Goal: Information Seeking & Learning: Learn about a topic

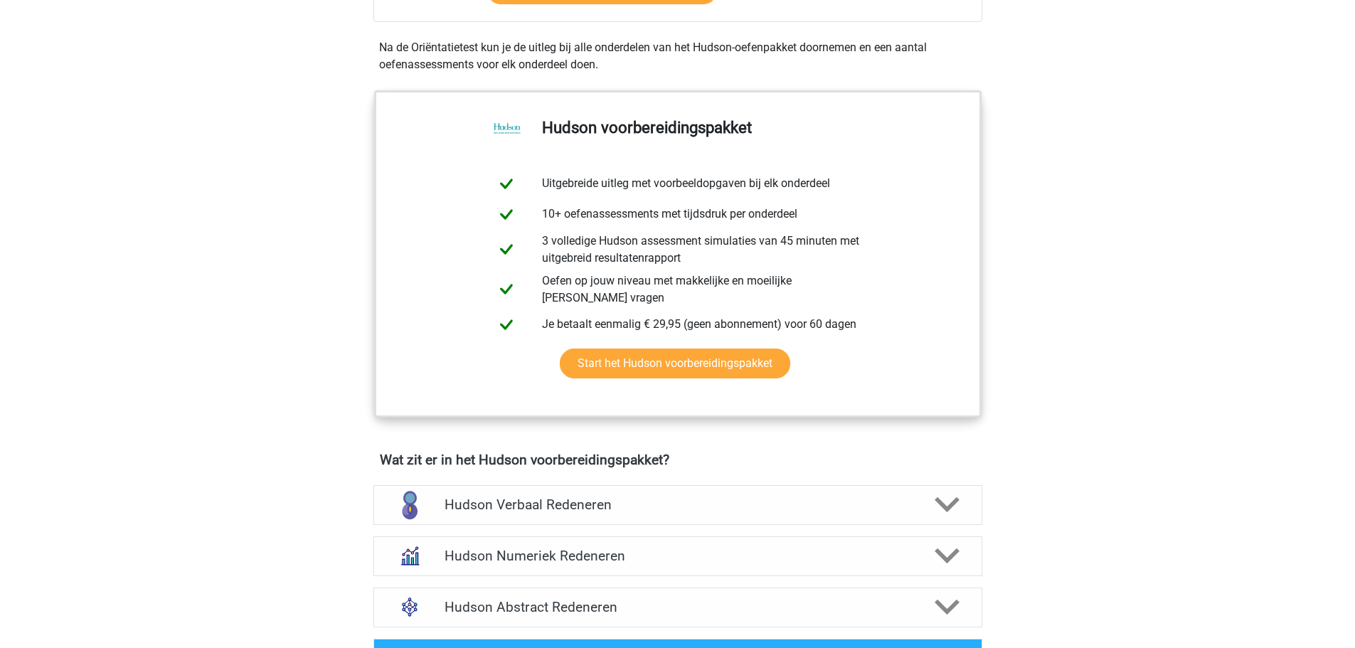
scroll to position [51, 0]
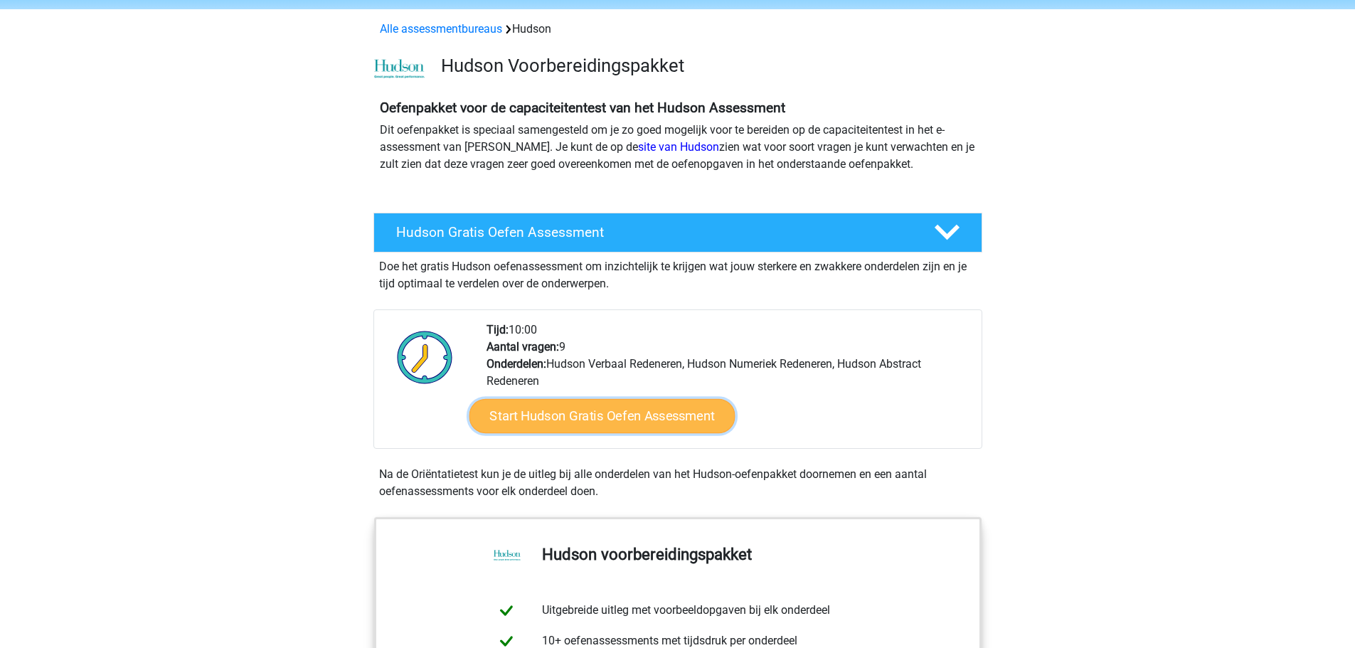
click at [605, 423] on link "Start Hudson Gratis Oefen Assessment" at bounding box center [602, 416] width 266 height 34
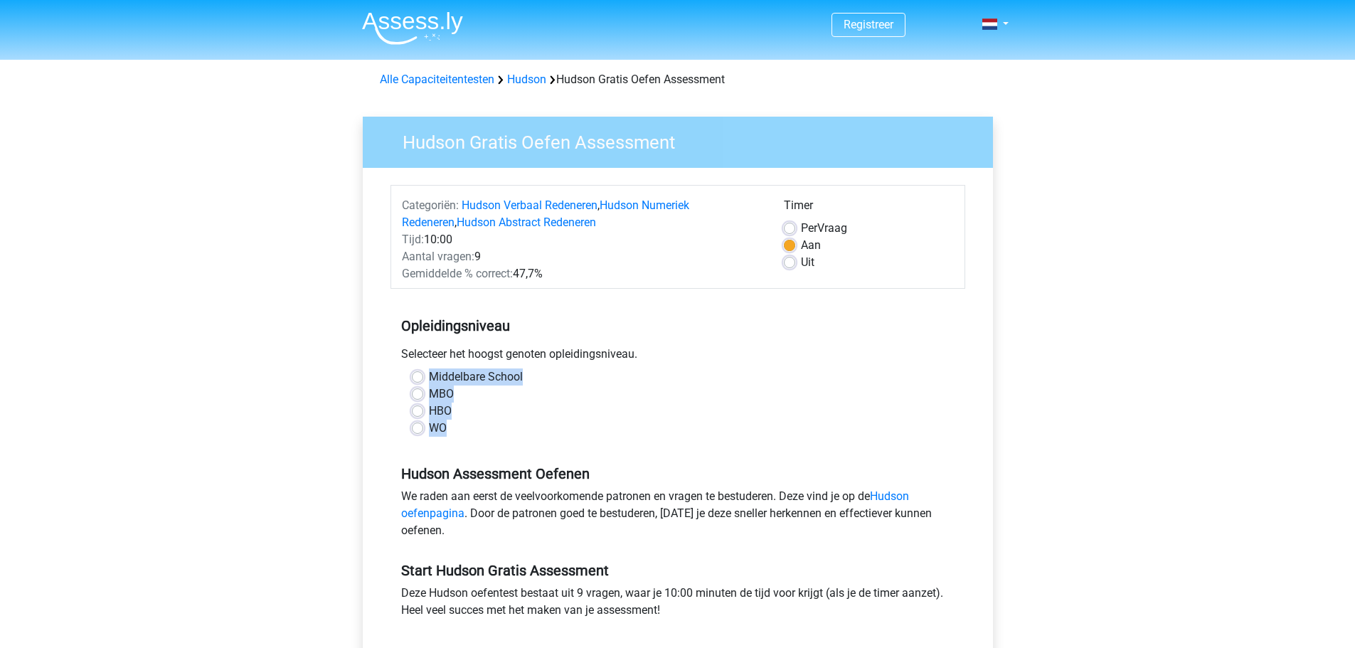
drag, startPoint x: 469, startPoint y: 434, endPoint x: 388, endPoint y: 373, distance: 100.6
click at [388, 373] on div "Categoriën: Hudson Verbaal Redeneren , Hudson Numeriek Redeneren , Hudson Abstr…" at bounding box center [677, 435] width 609 height 535
copy div "Middelbare School MBO HBO WO"
click at [429, 430] on label "WO" at bounding box center [438, 428] width 18 height 17
click at [414, 430] on input "WO" at bounding box center [417, 427] width 11 height 14
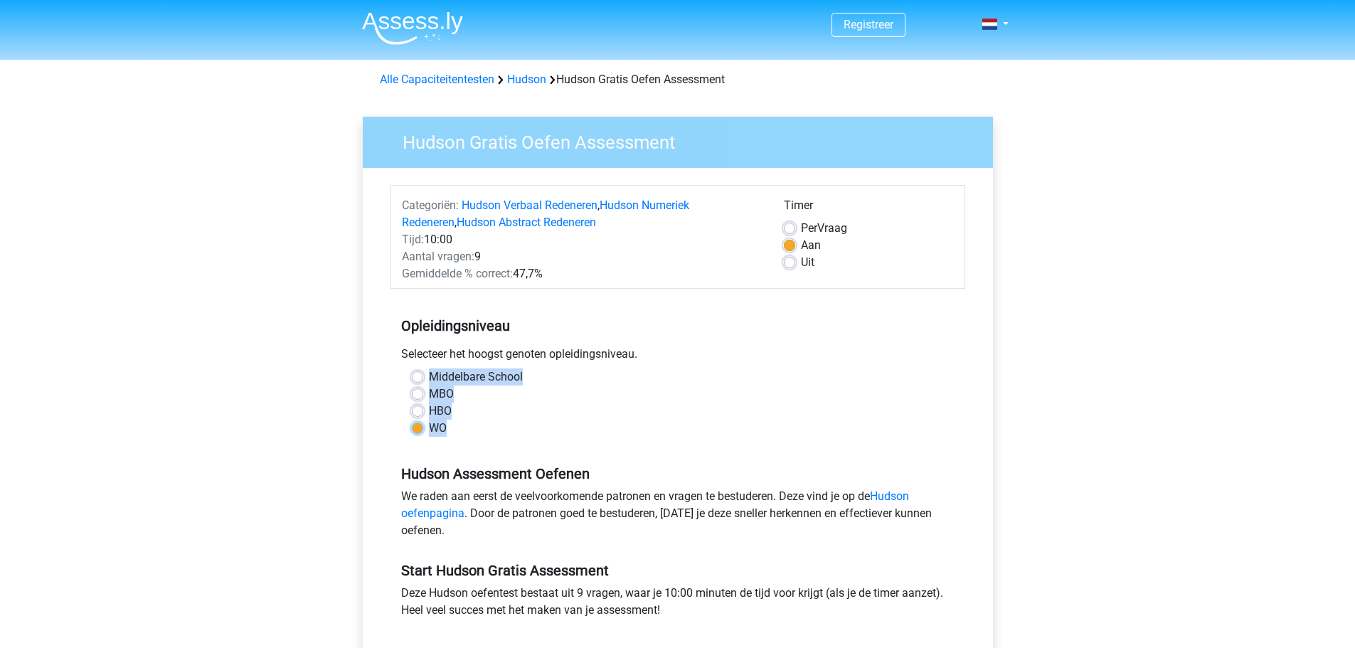
radio input "true"
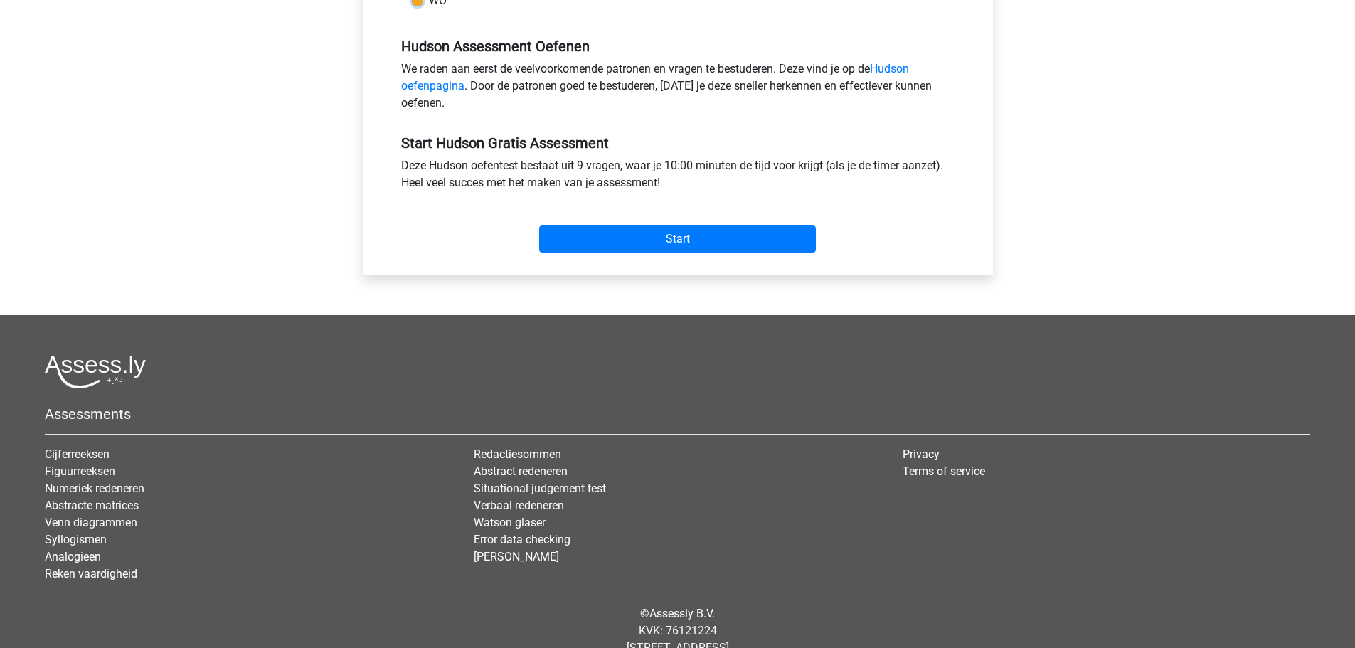
scroll to position [470, 0]
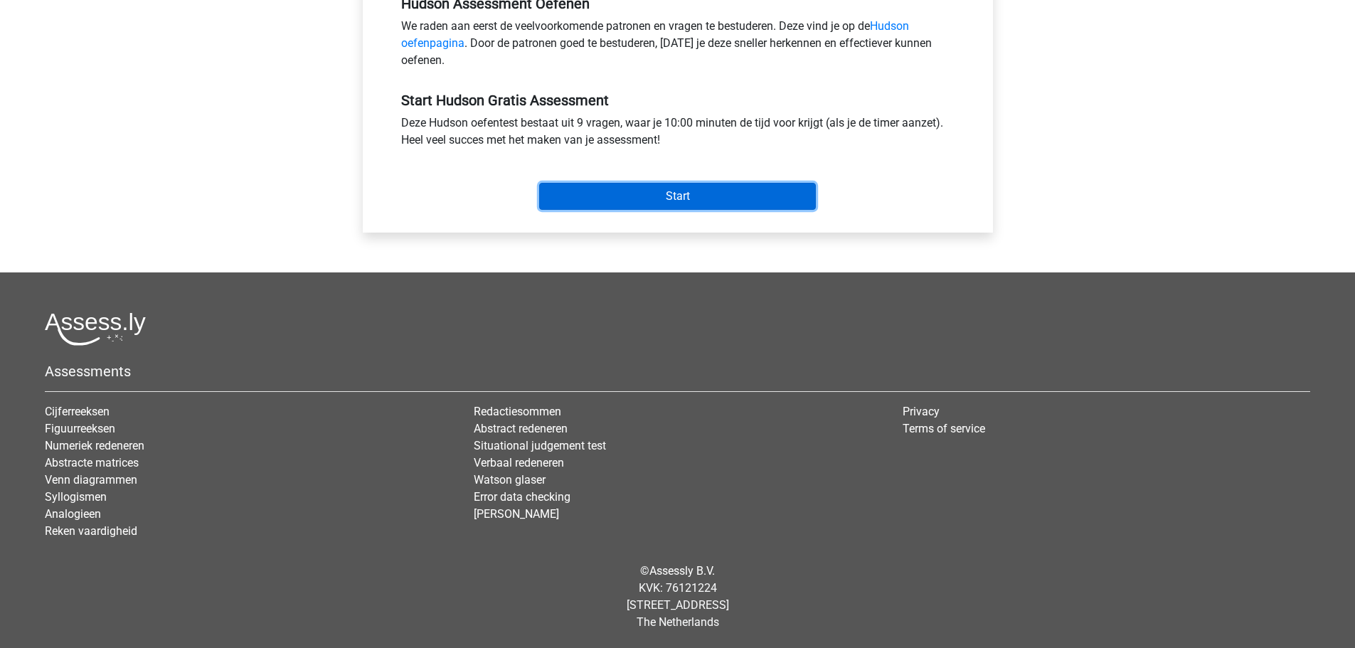
click at [688, 204] on input "Start" at bounding box center [677, 196] width 277 height 27
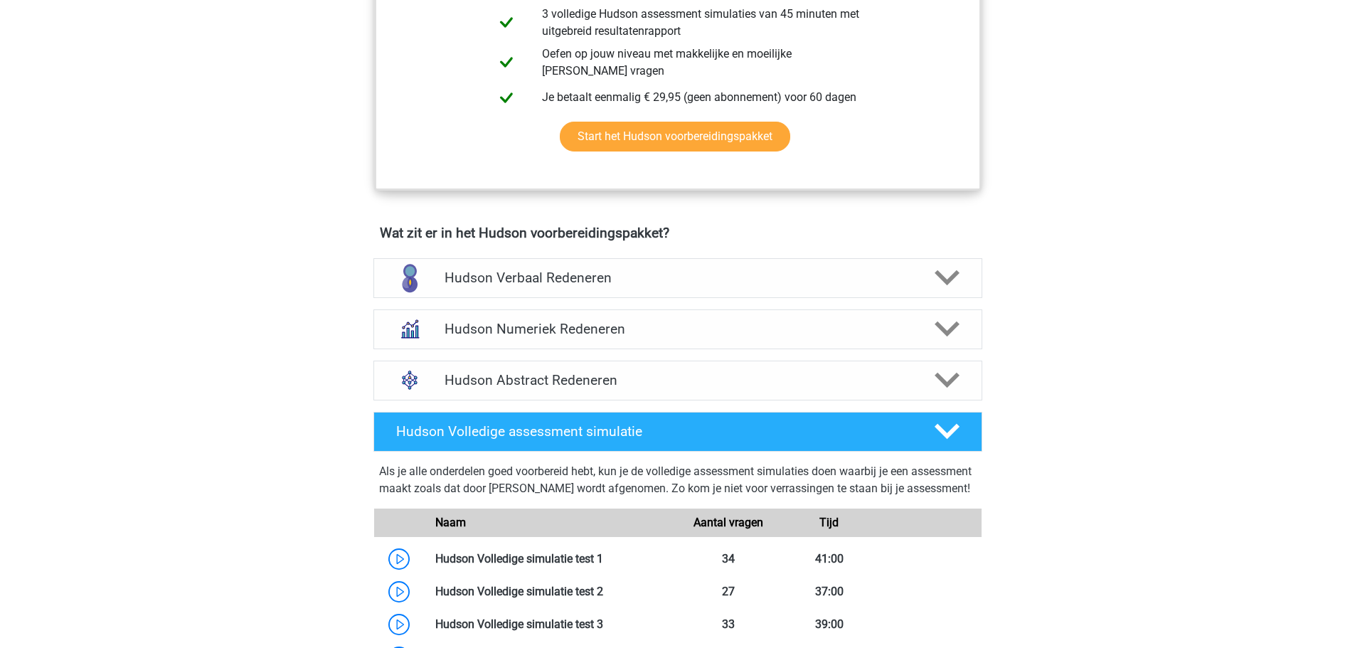
scroll to position [711, 0]
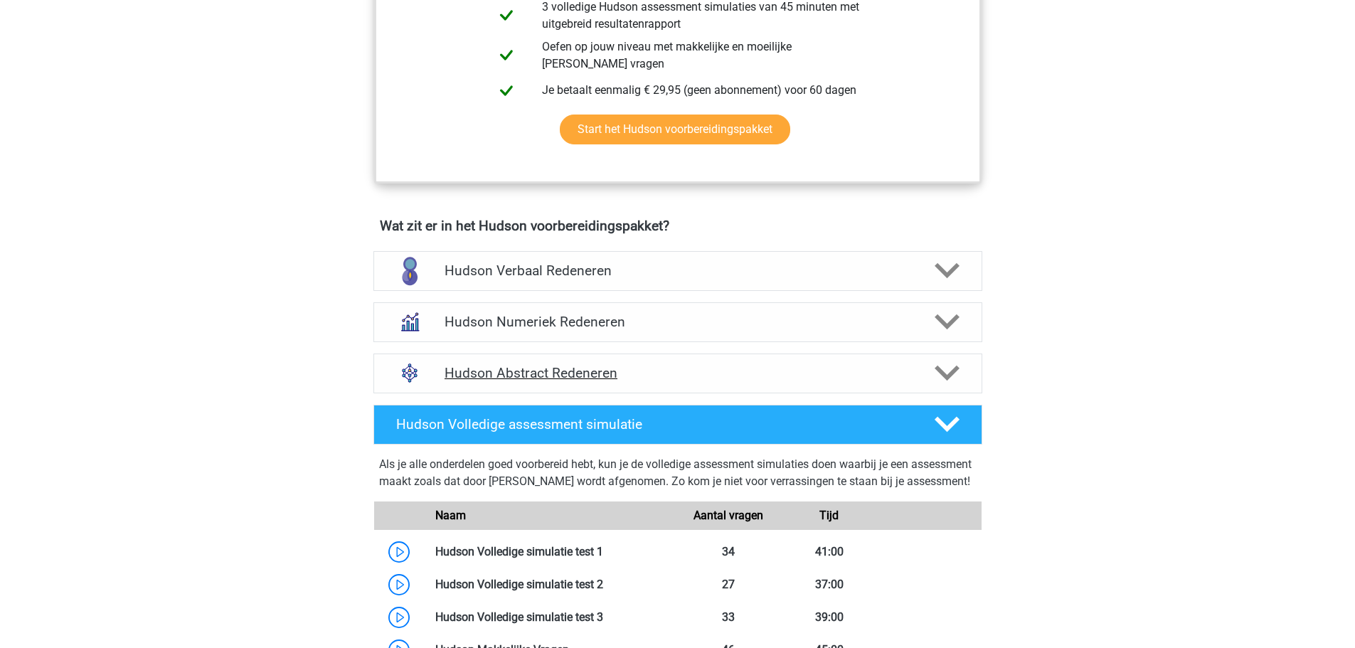
click at [576, 377] on h4 "Hudson Abstract Redeneren" at bounding box center [678, 373] width 466 height 16
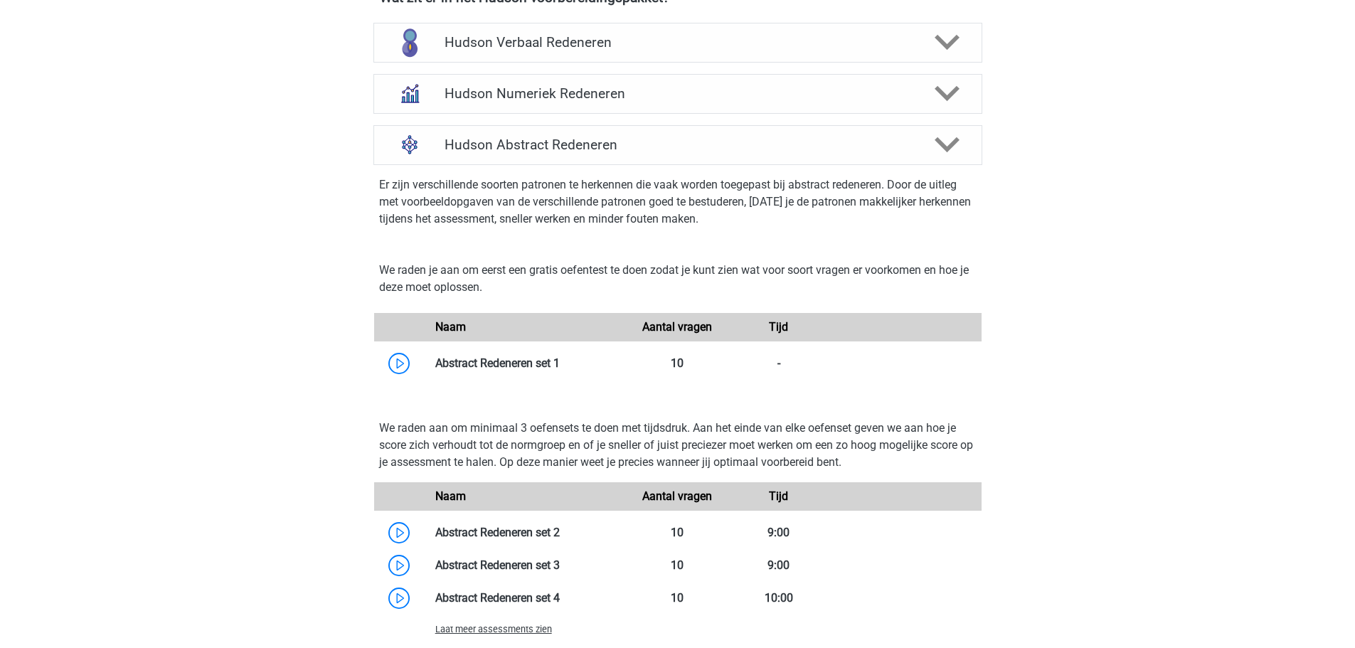
scroll to position [854, 0]
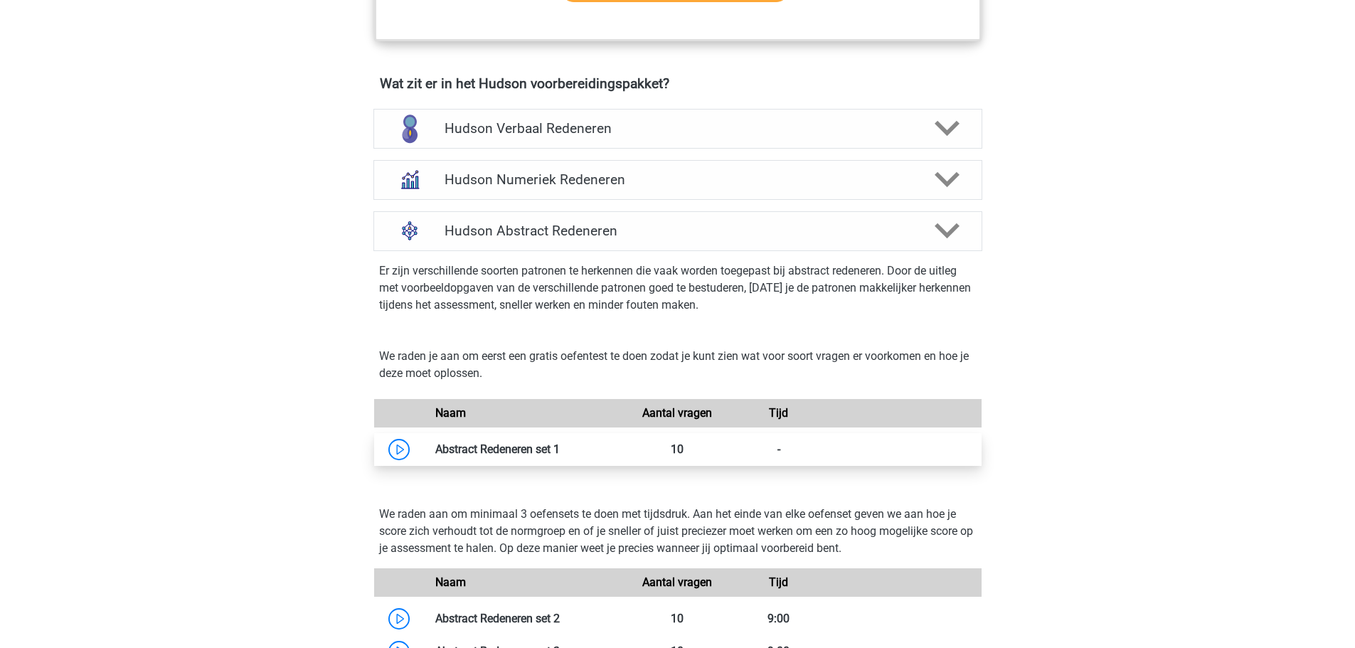
click at [560, 449] on link at bounding box center [560, 449] width 0 height 14
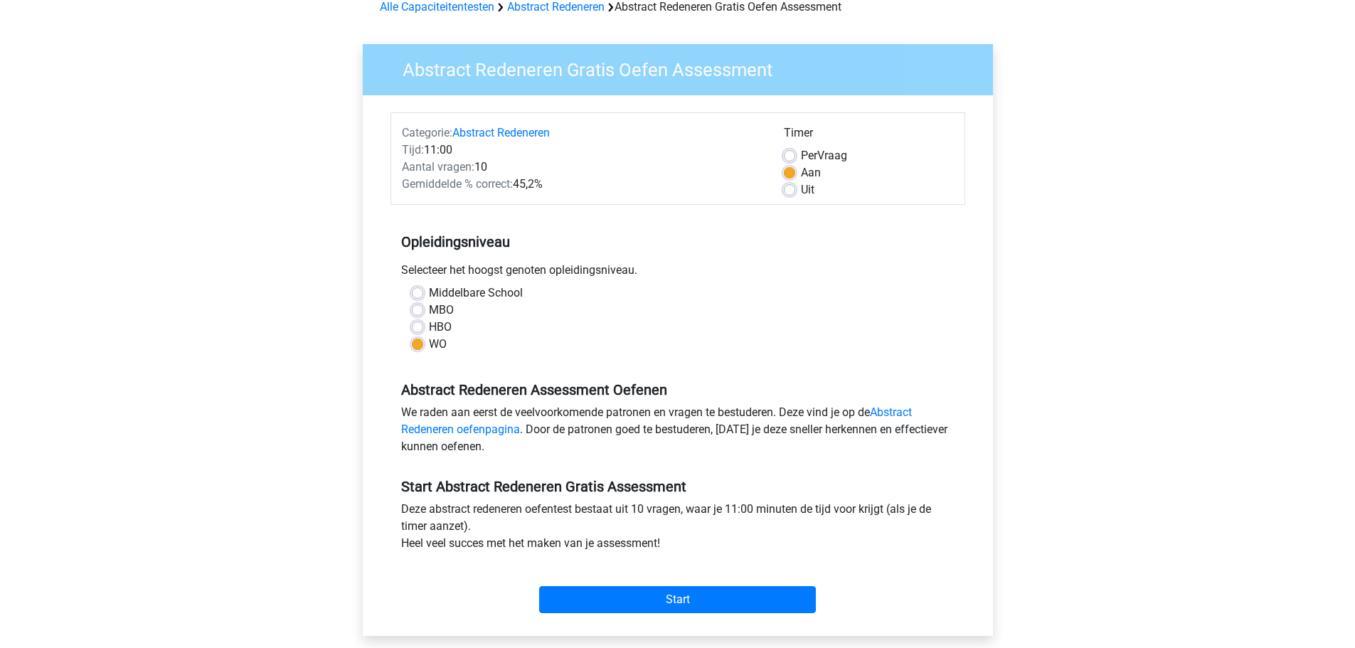
scroll to position [71, 0]
click at [680, 589] on input "Start" at bounding box center [677, 601] width 277 height 27
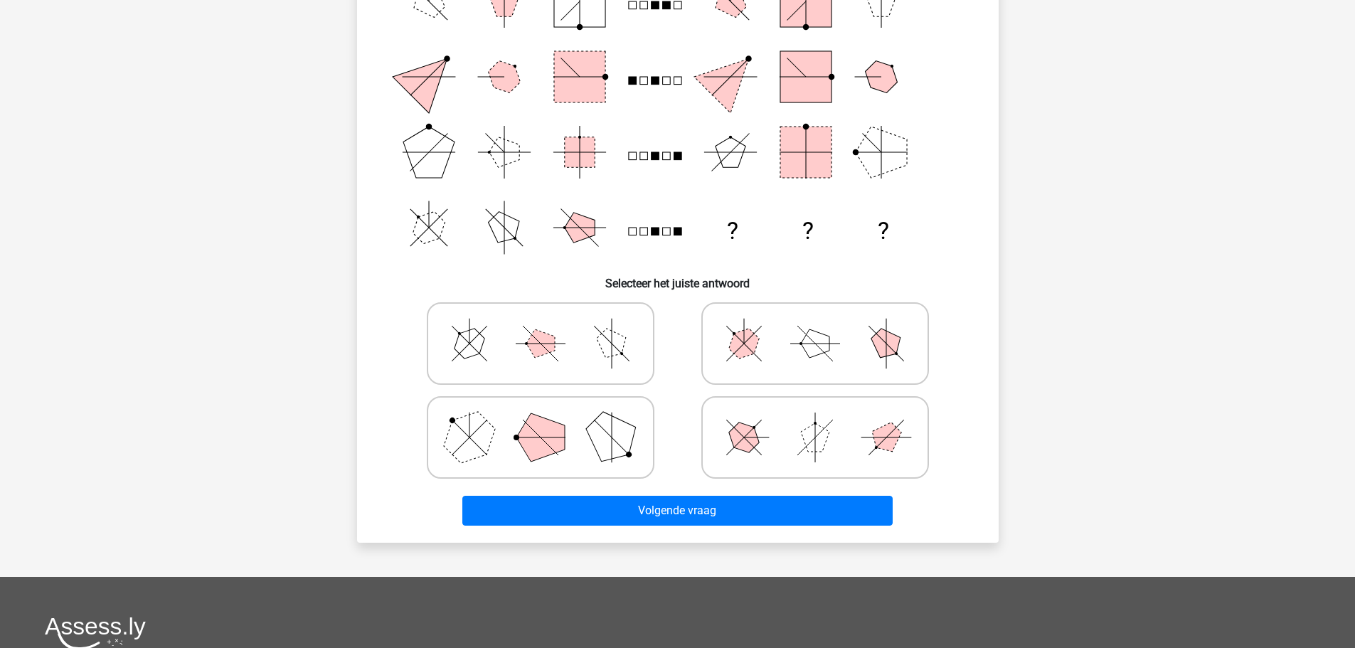
scroll to position [213, 0]
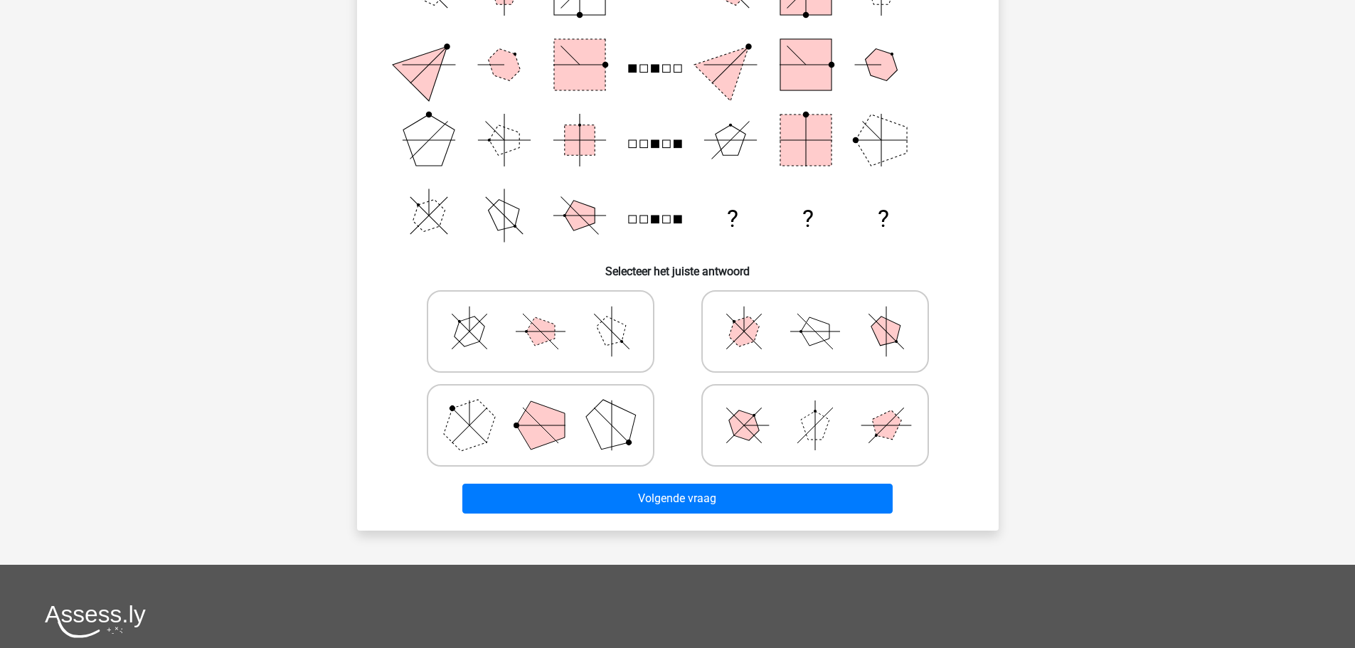
click at [518, 432] on icon at bounding box center [540, 425] width 213 height 71
click at [541, 408] on input "radio" at bounding box center [545, 402] width 9 height 9
radio input "true"
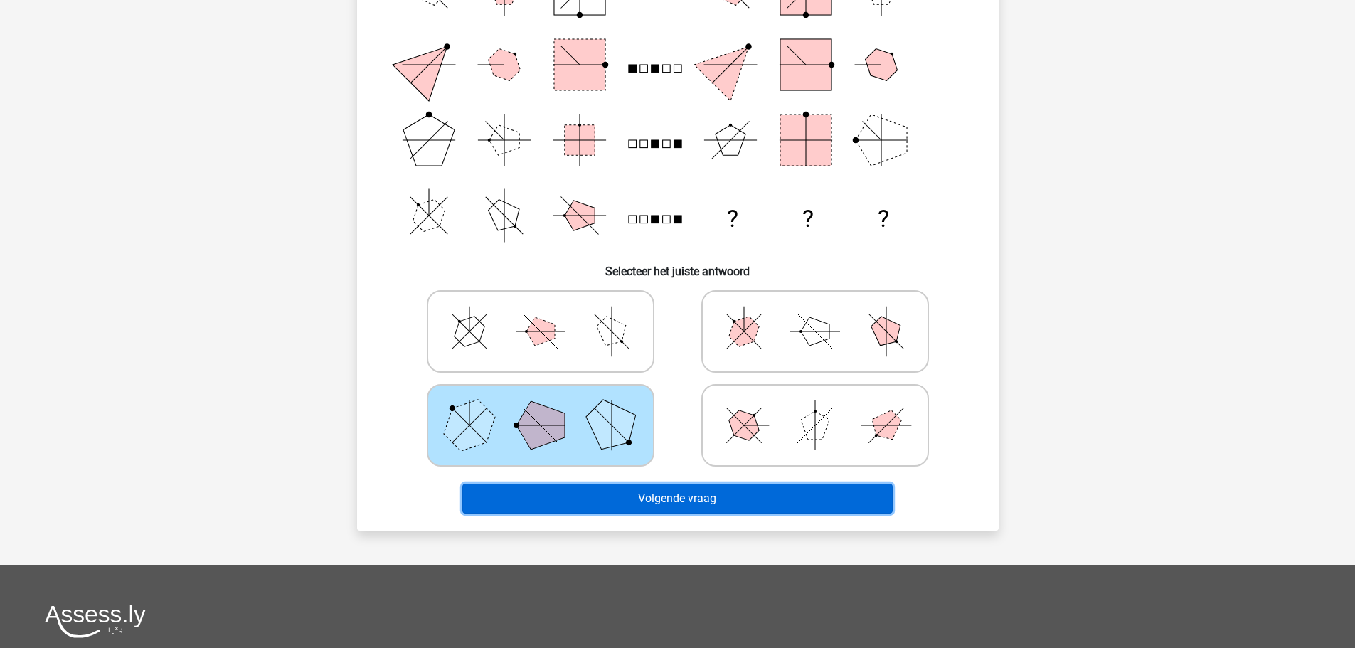
click at [711, 495] on button "Volgende vraag" at bounding box center [677, 499] width 430 height 30
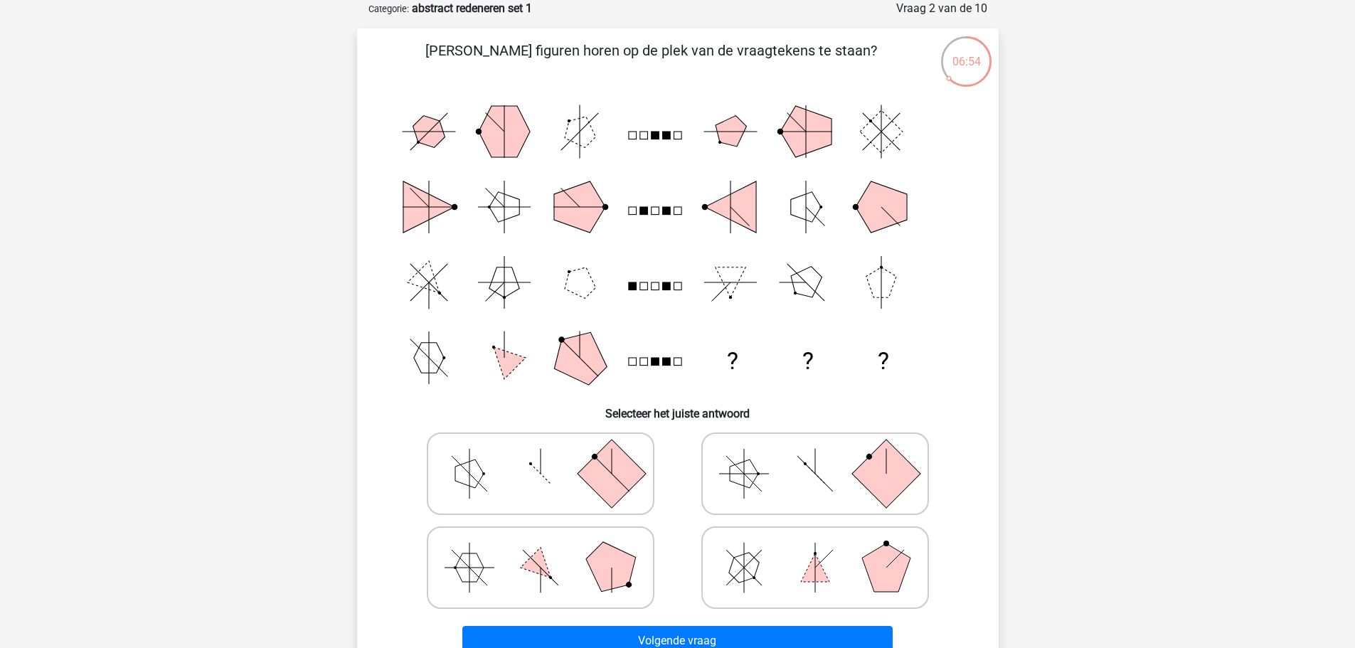
scroll to position [142, 0]
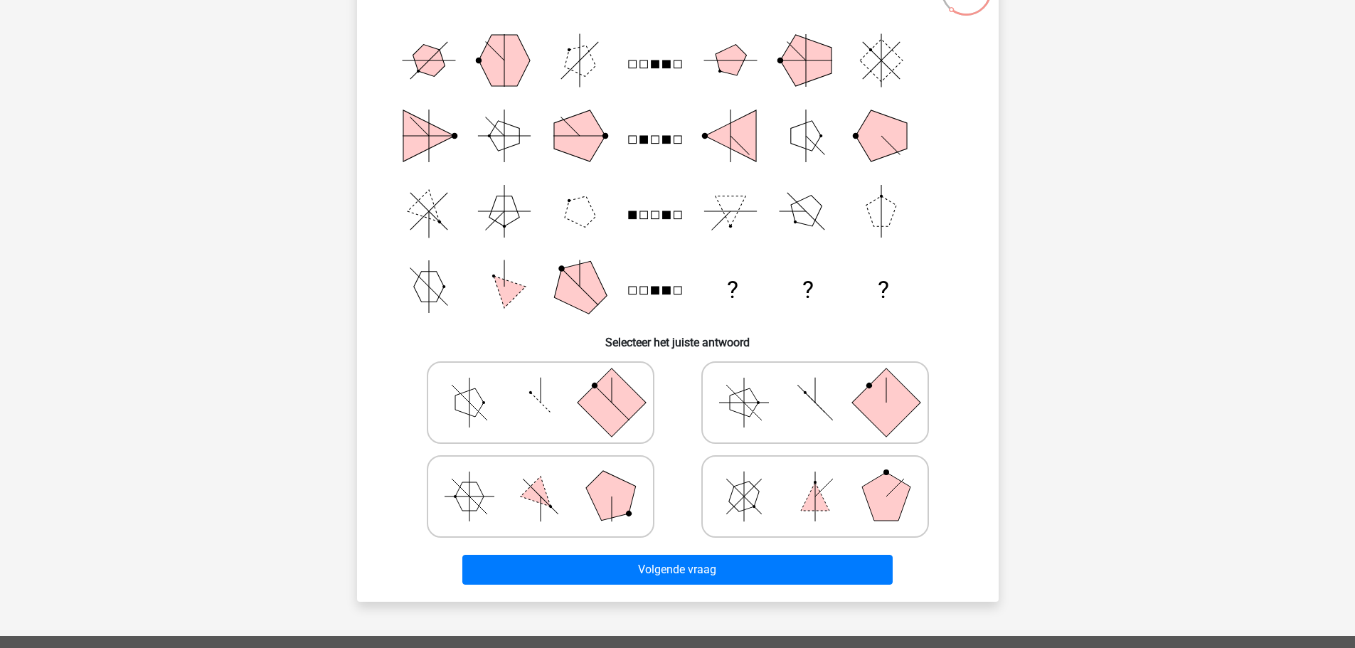
click at [537, 404] on icon at bounding box center [540, 402] width 213 height 71
click at [541, 385] on input "radio" at bounding box center [545, 380] width 9 height 9
radio input "true"
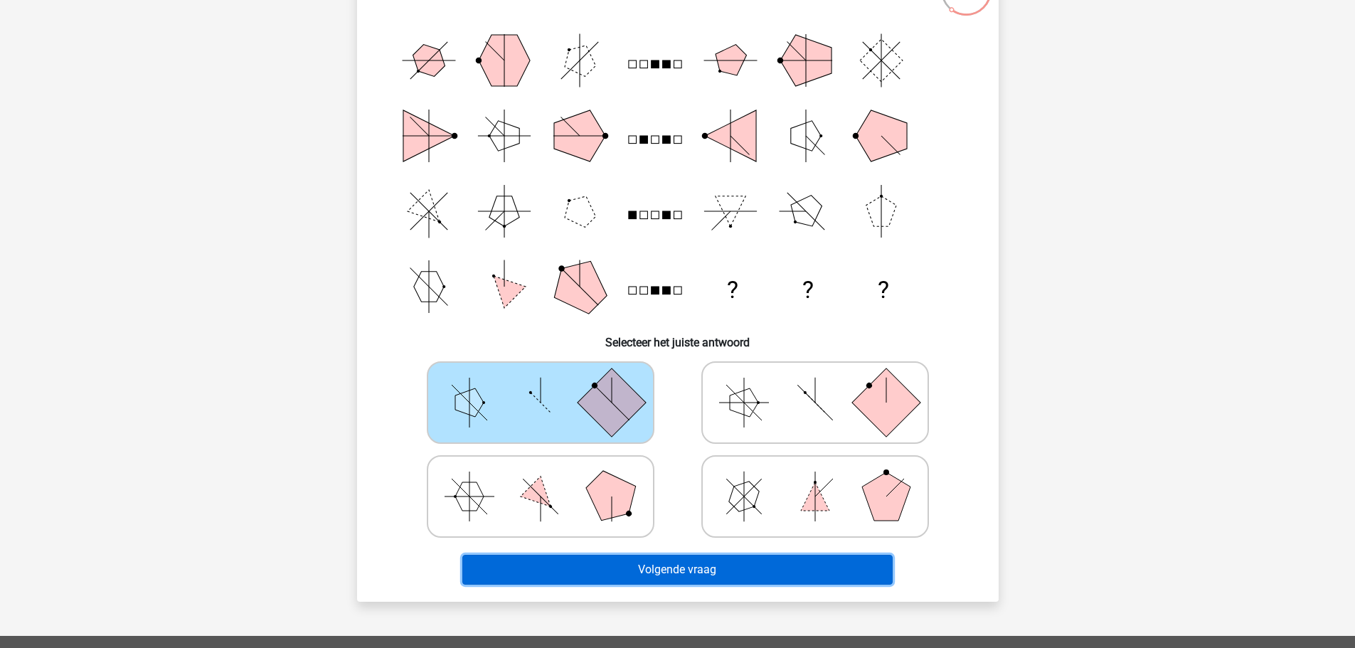
click at [747, 567] on button "Volgende vraag" at bounding box center [677, 570] width 430 height 30
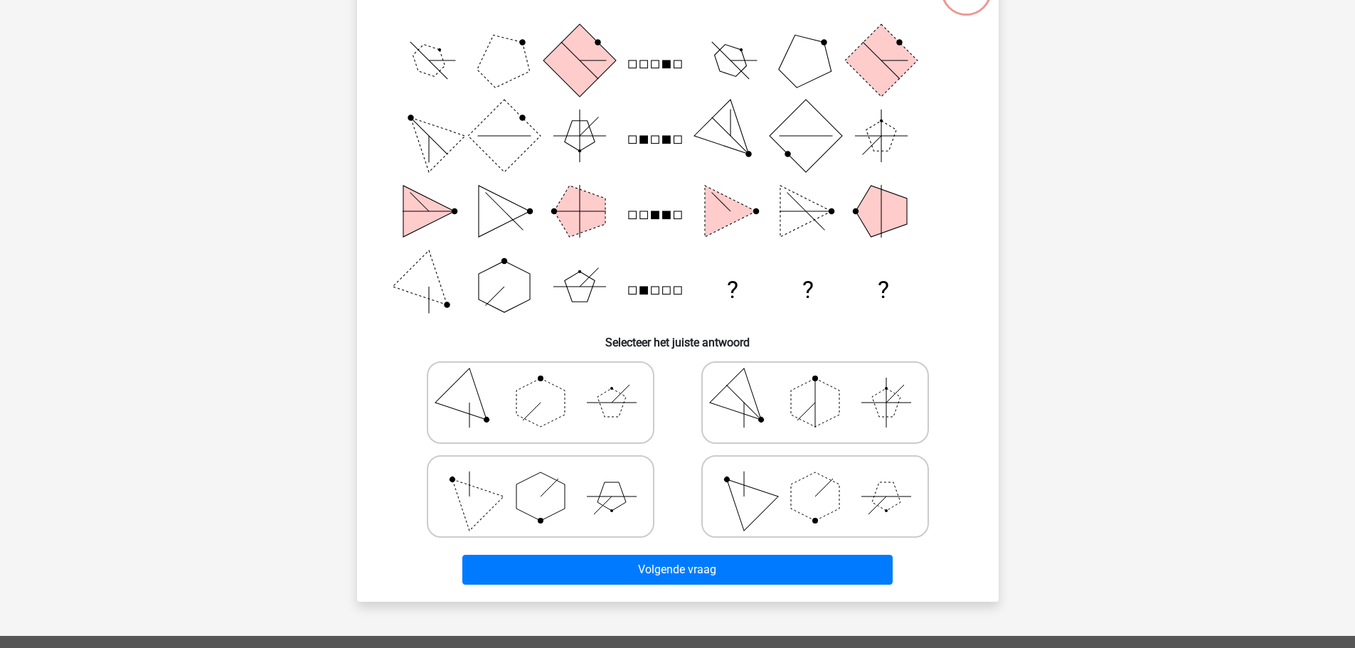
scroll to position [71, 0]
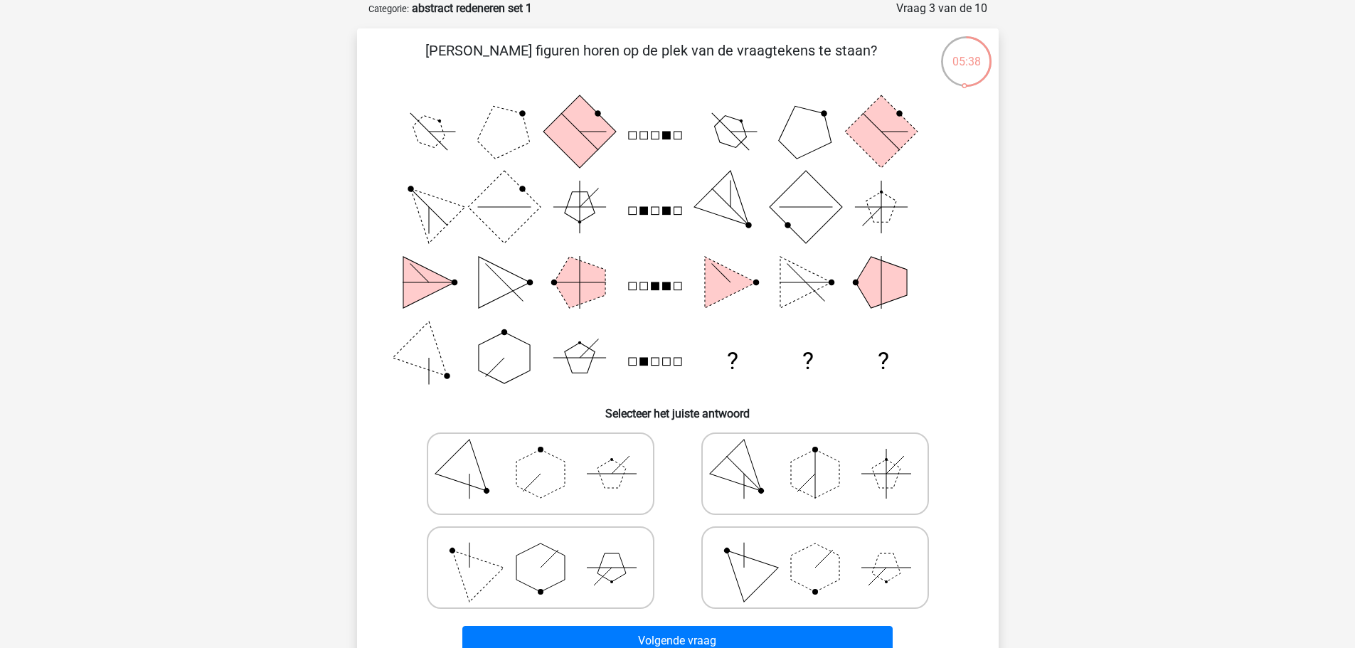
click at [499, 556] on icon at bounding box center [540, 567] width 213 height 71
click at [541, 550] on input "radio" at bounding box center [545, 545] width 9 height 9
radio input "true"
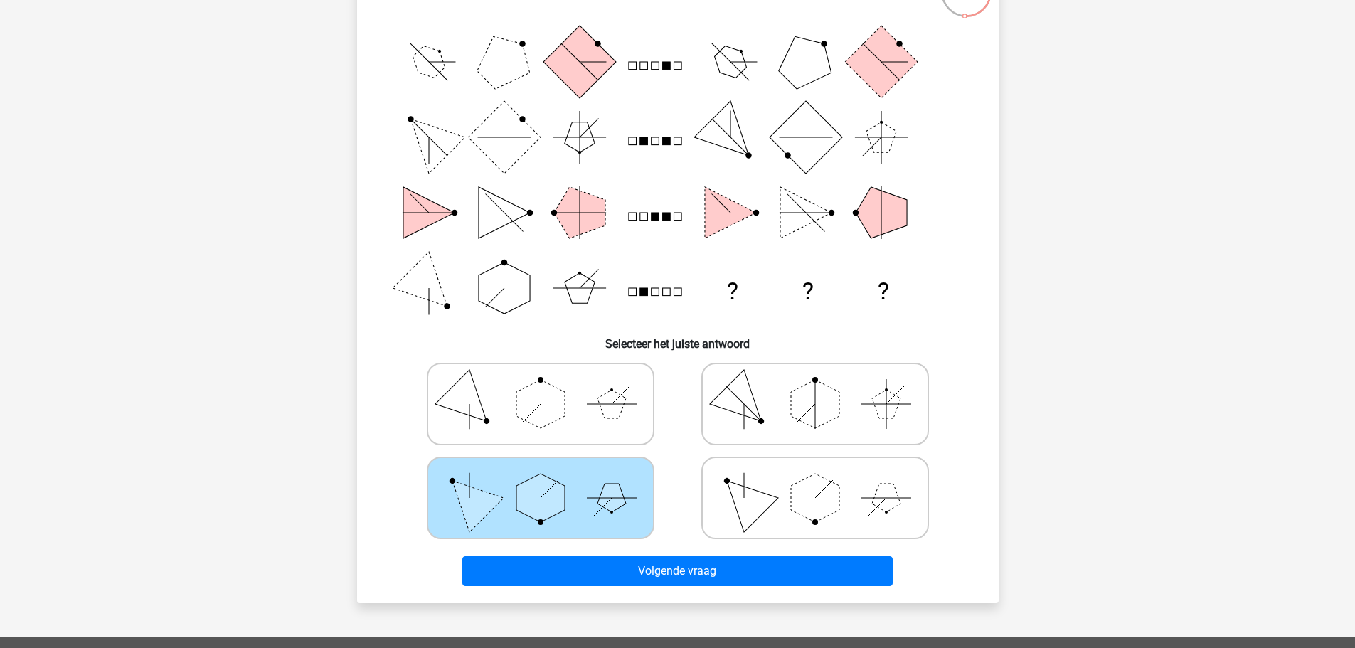
scroll to position [213, 0]
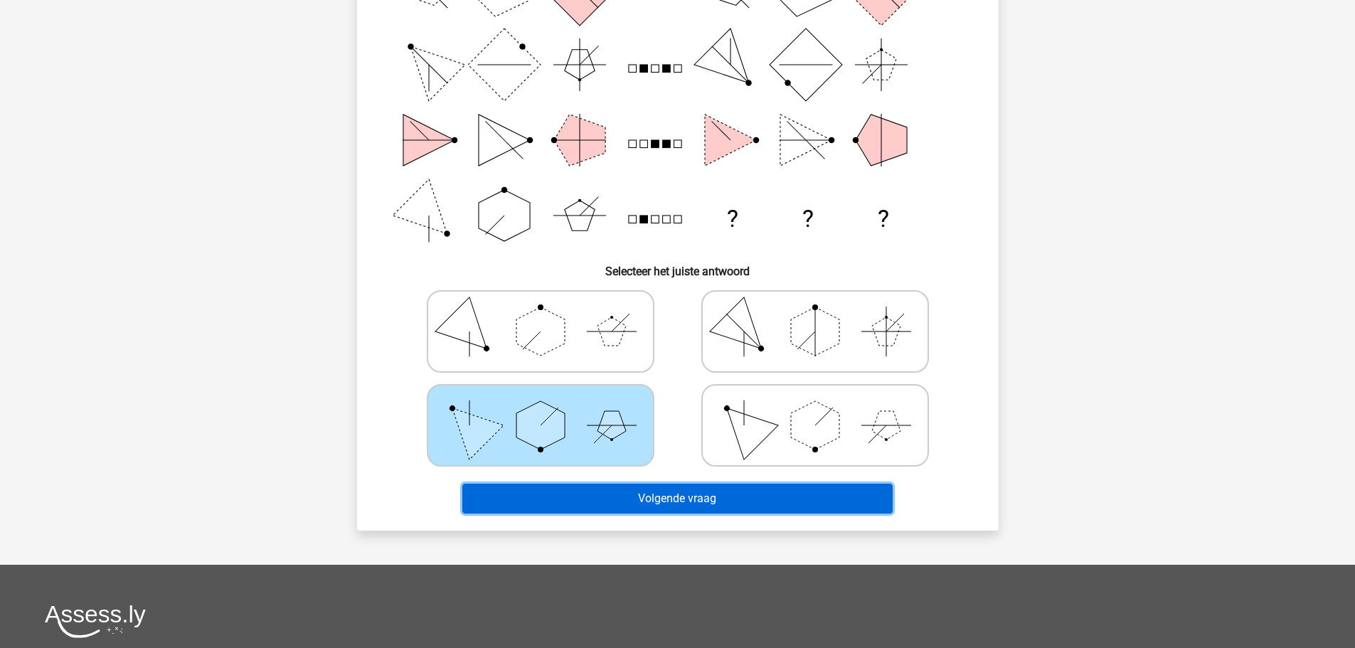
click at [685, 501] on button "Volgende vraag" at bounding box center [677, 499] width 430 height 30
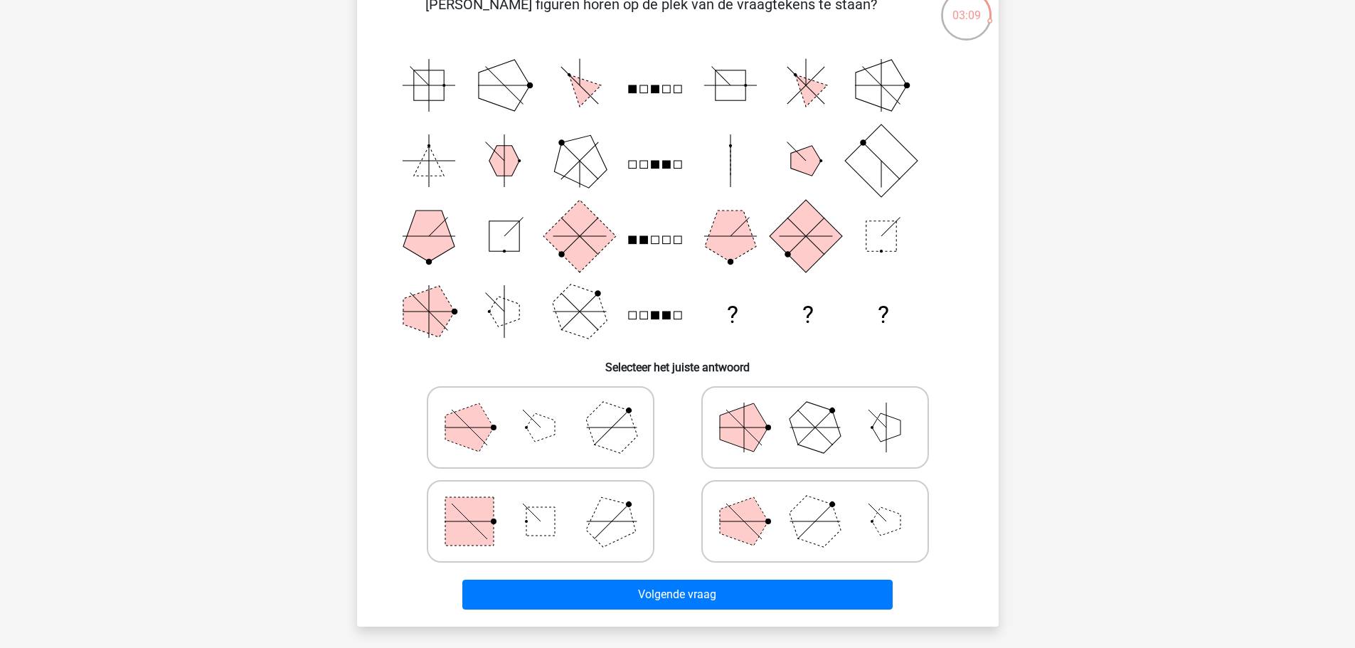
scroll to position [142, 0]
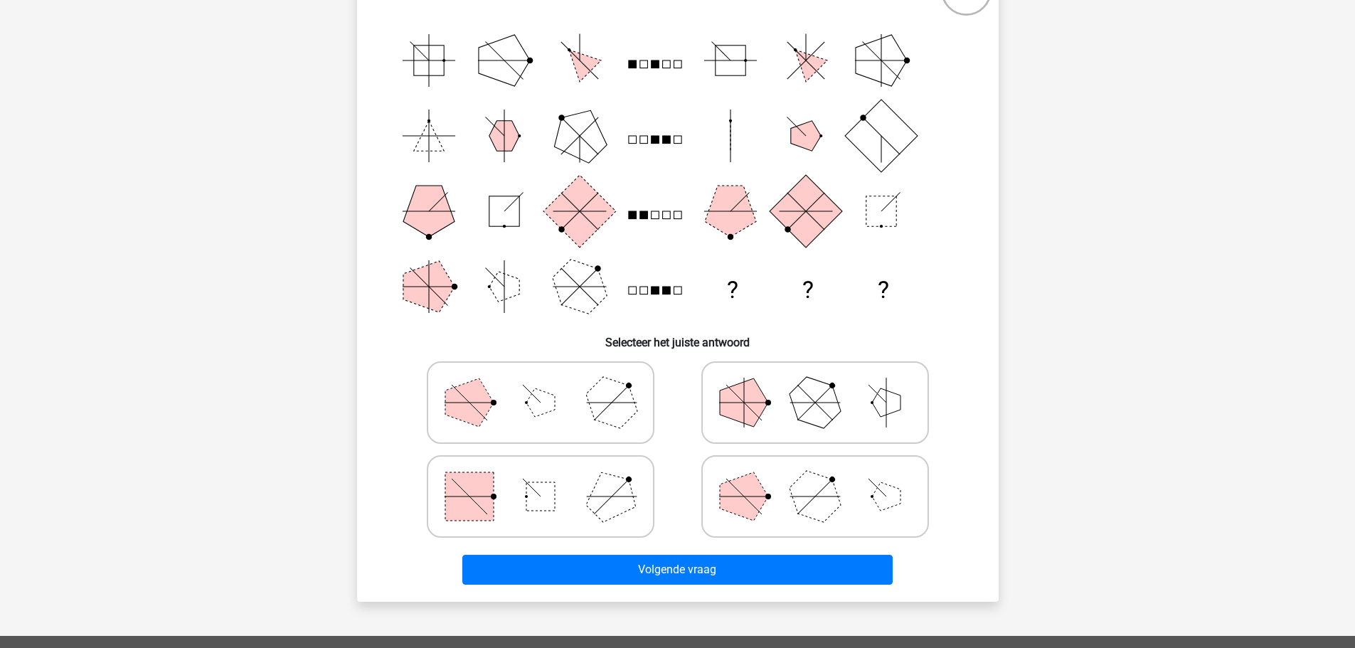
click at [578, 501] on icon at bounding box center [540, 496] width 213 height 71
click at [550, 479] on input "radio" at bounding box center [545, 473] width 9 height 9
radio input "true"
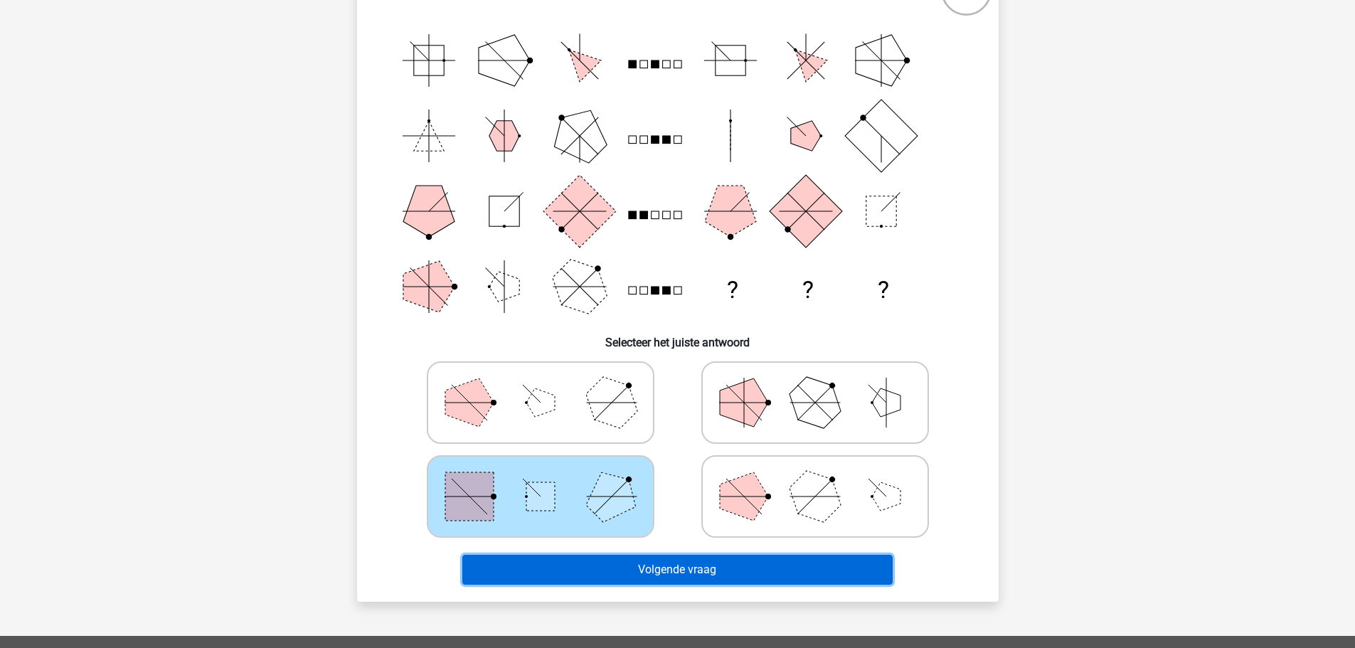
click at [708, 579] on button "Volgende vraag" at bounding box center [677, 570] width 430 height 30
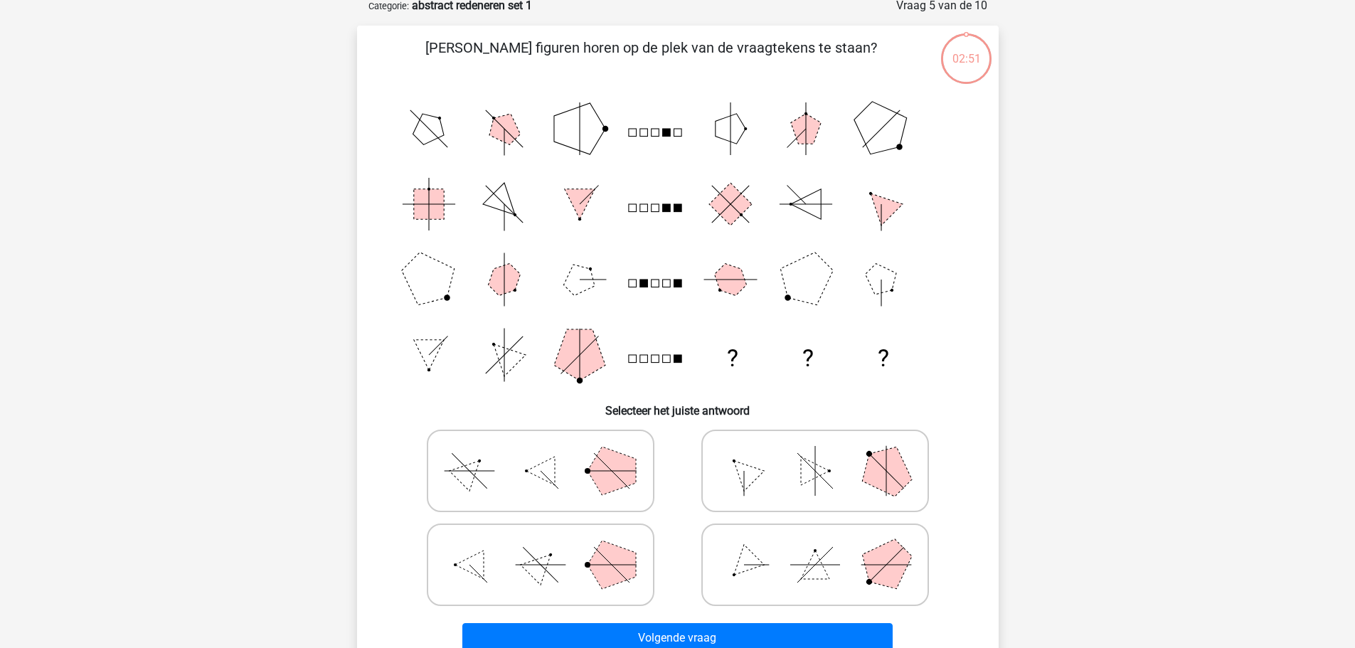
scroll to position [71, 0]
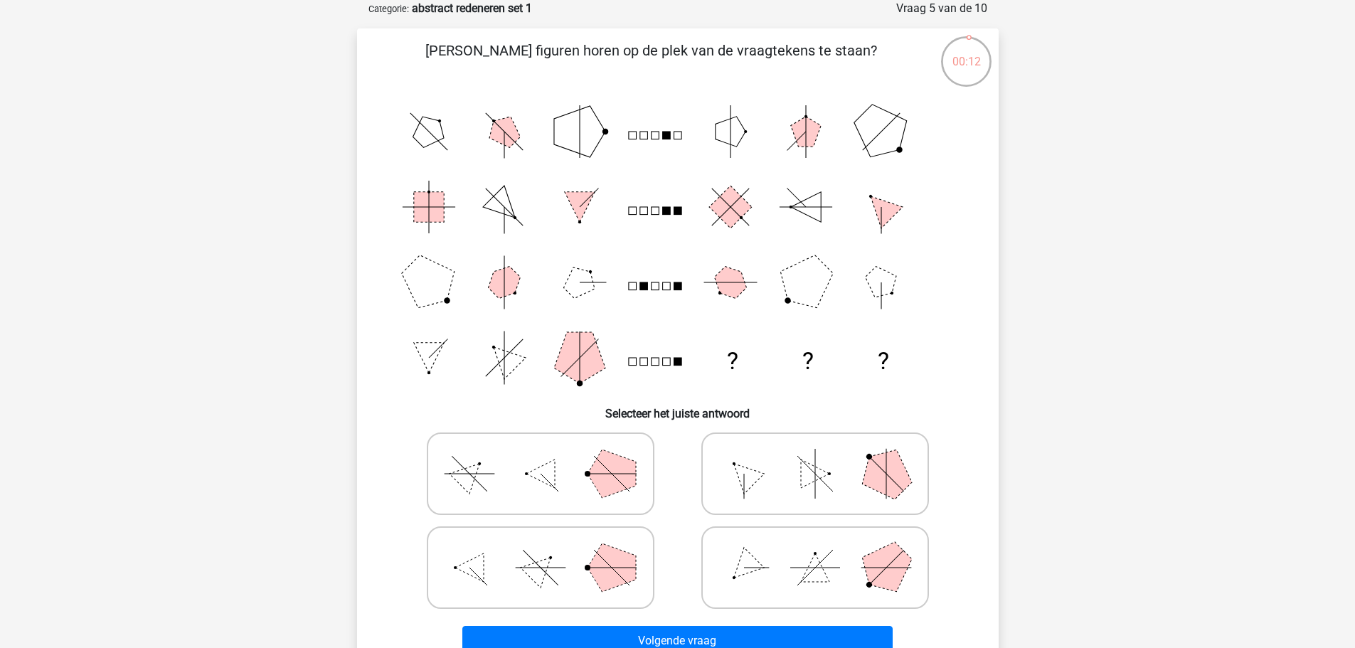
click at [575, 565] on icon at bounding box center [540, 567] width 213 height 71
click at [550, 550] on input "radio" at bounding box center [545, 545] width 9 height 9
radio input "true"
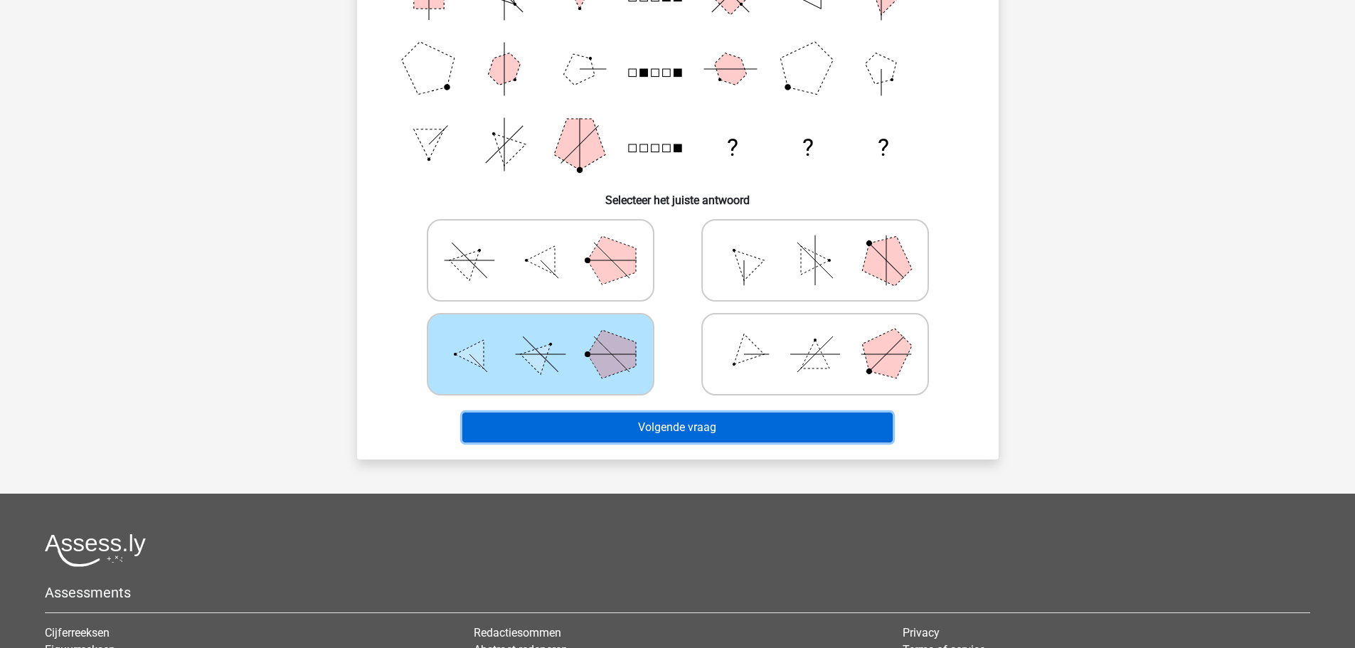
click at [715, 432] on button "Volgende vraag" at bounding box center [677, 428] width 430 height 30
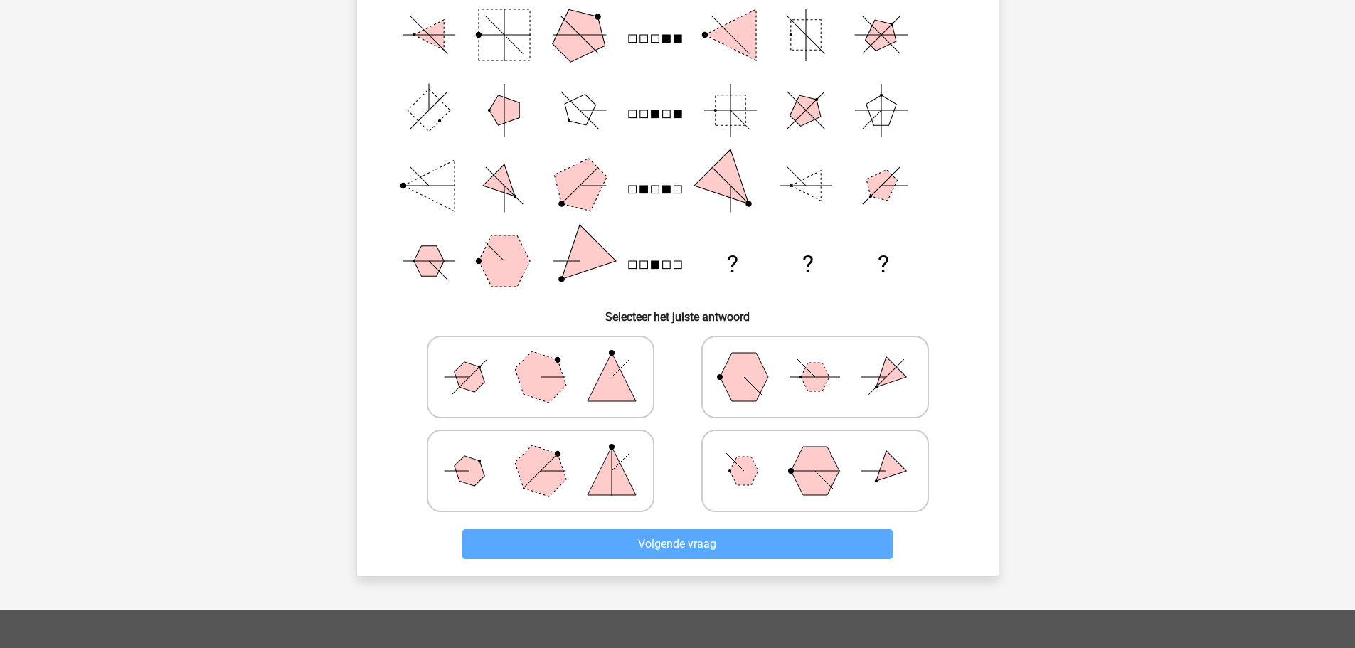
scroll to position [142, 0]
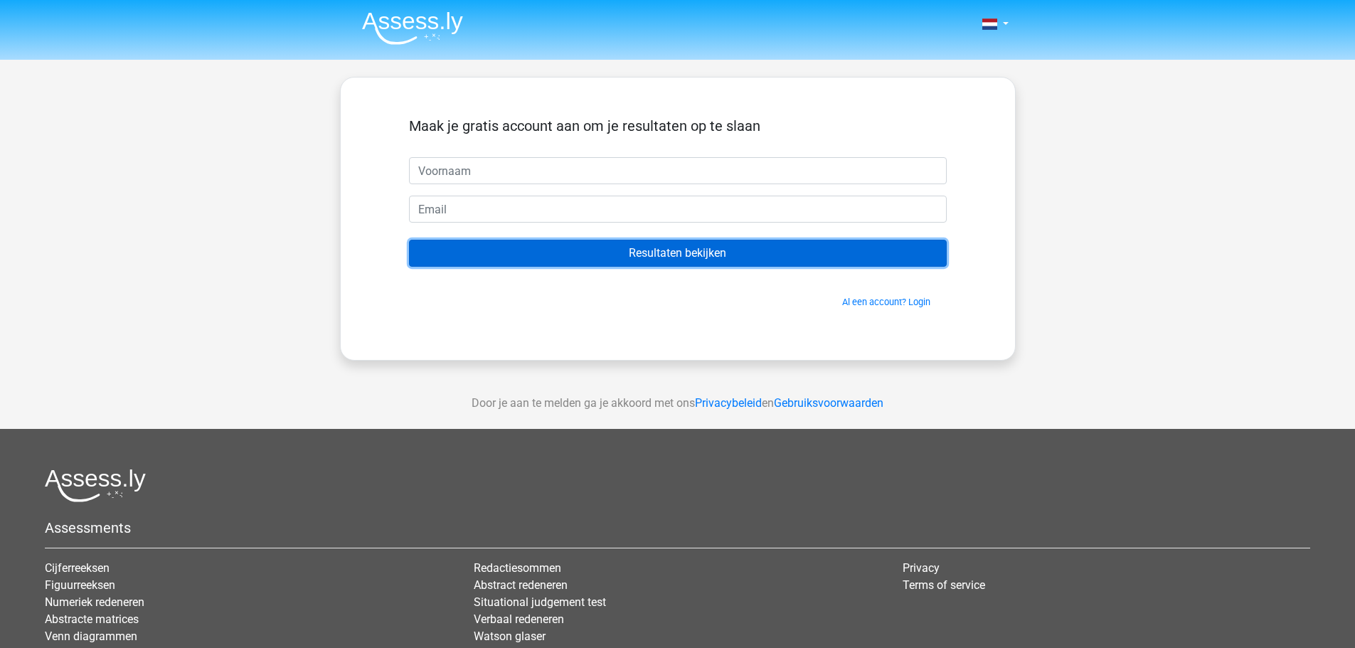
click at [657, 246] on input "Resultaten bekijken" at bounding box center [678, 253] width 538 height 27
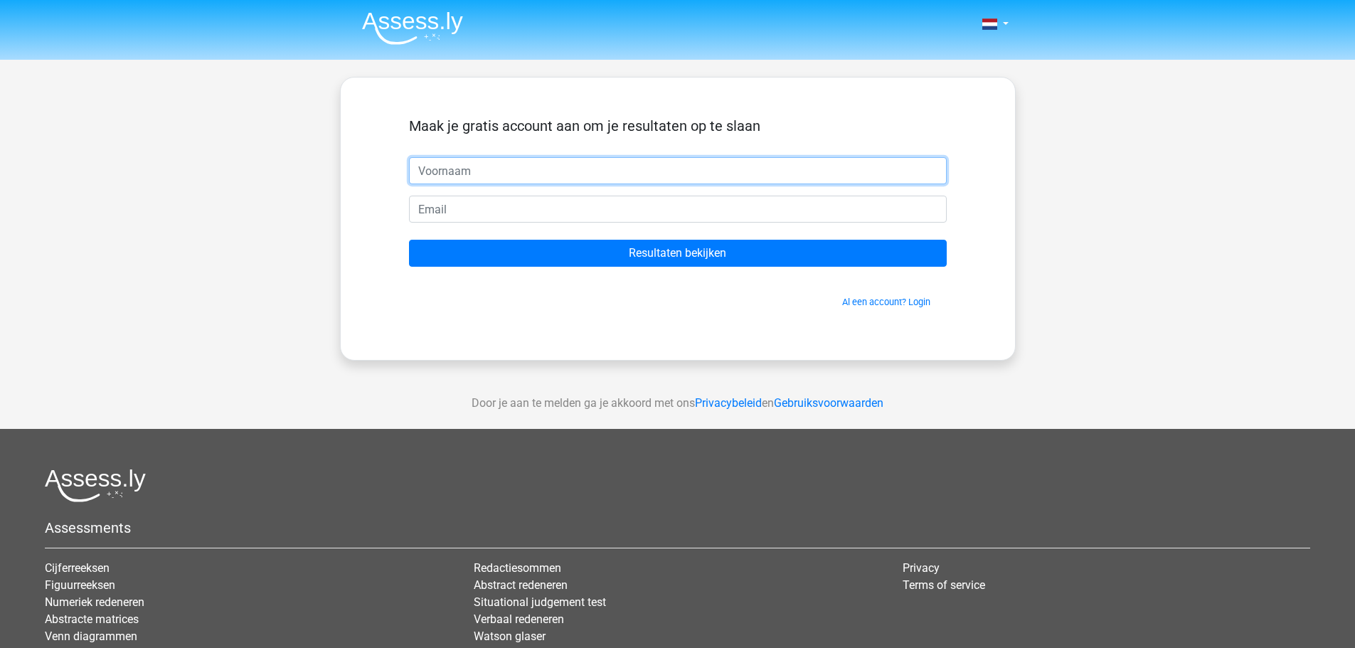
click at [537, 164] on input "text" at bounding box center [678, 170] width 538 height 27
type input "[PERSON_NAME]"
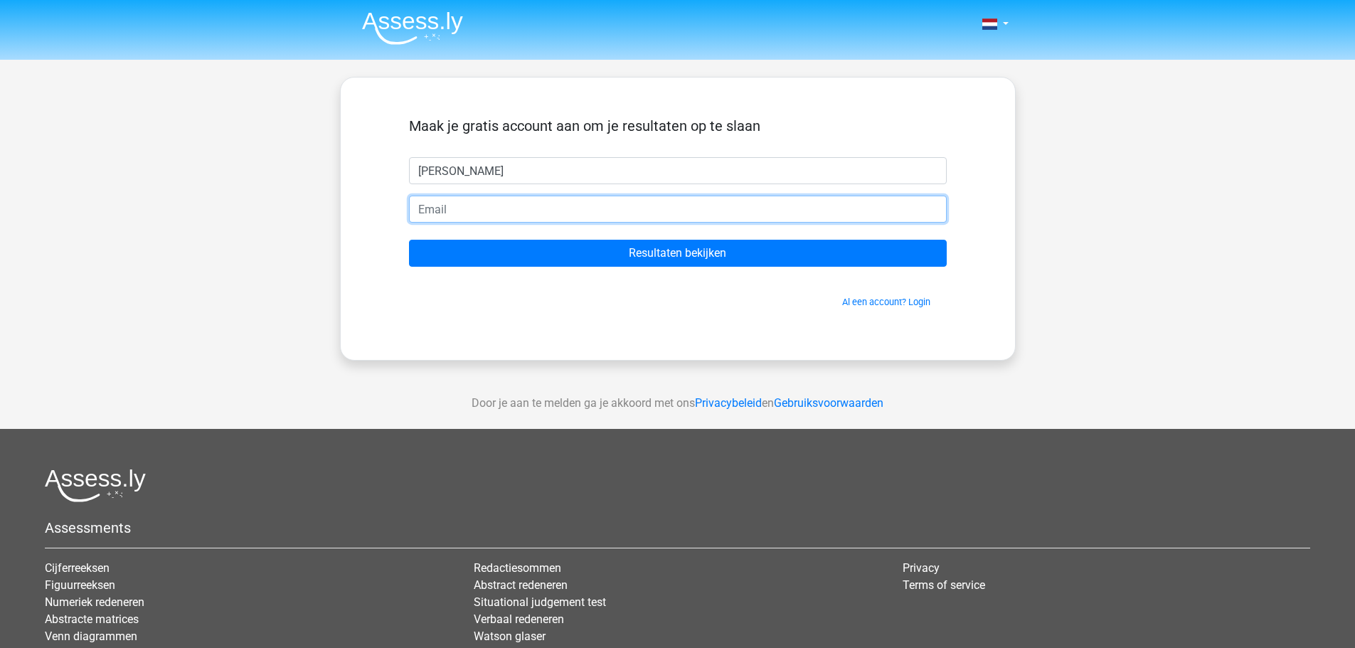
click at [471, 211] on input "email" at bounding box center [678, 209] width 538 height 27
type input "[EMAIL_ADDRESS][DOMAIN_NAME]"
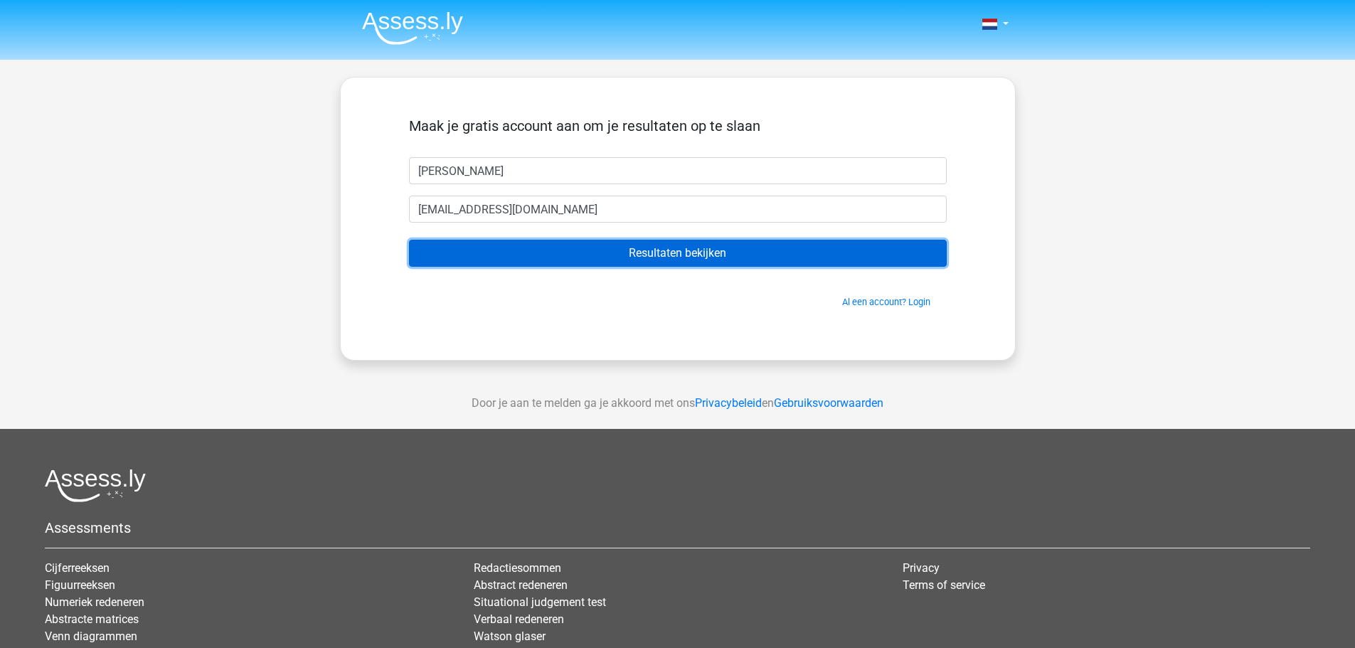
click at [665, 255] on input "Resultaten bekijken" at bounding box center [678, 253] width 538 height 27
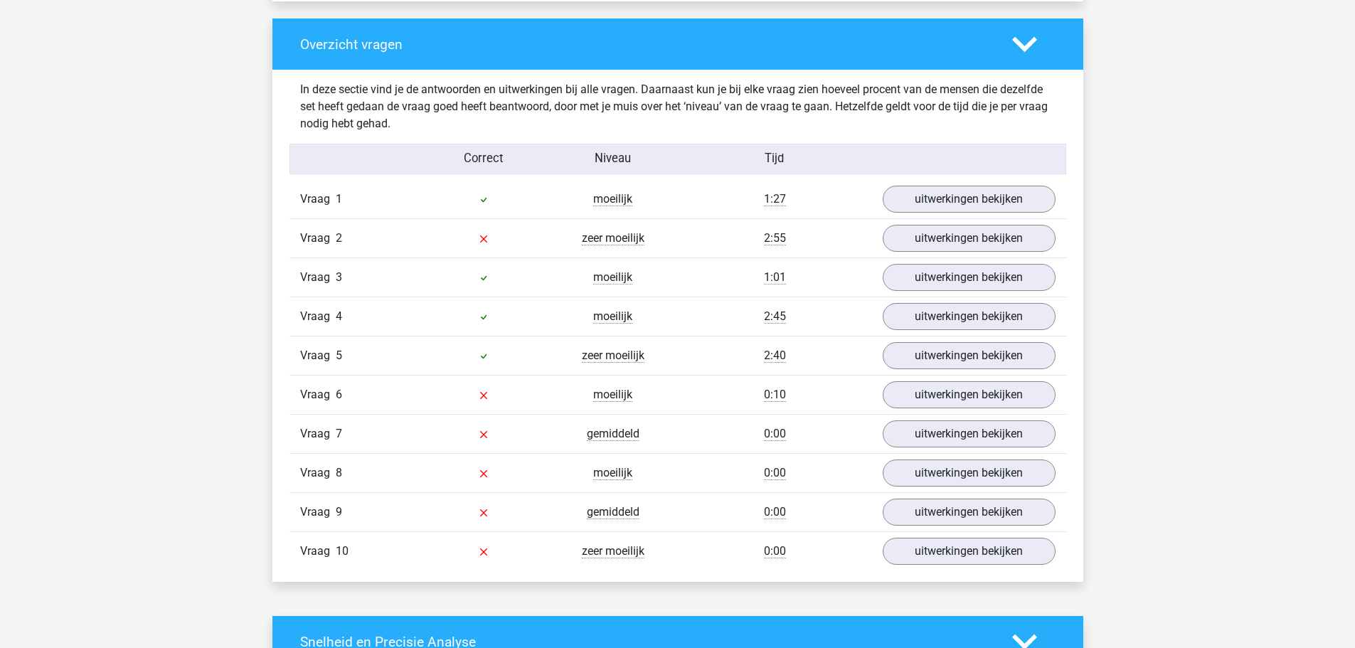
scroll to position [1067, 0]
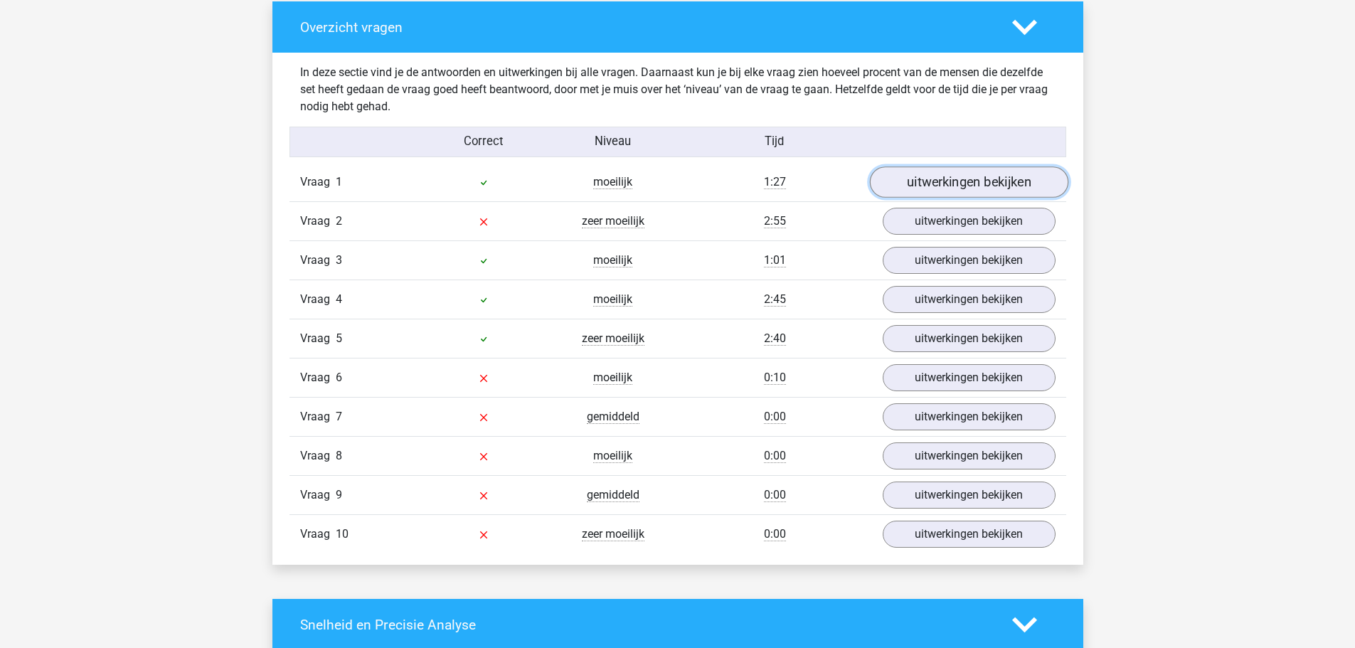
click at [945, 179] on link "uitwerkingen bekijken" at bounding box center [968, 182] width 198 height 31
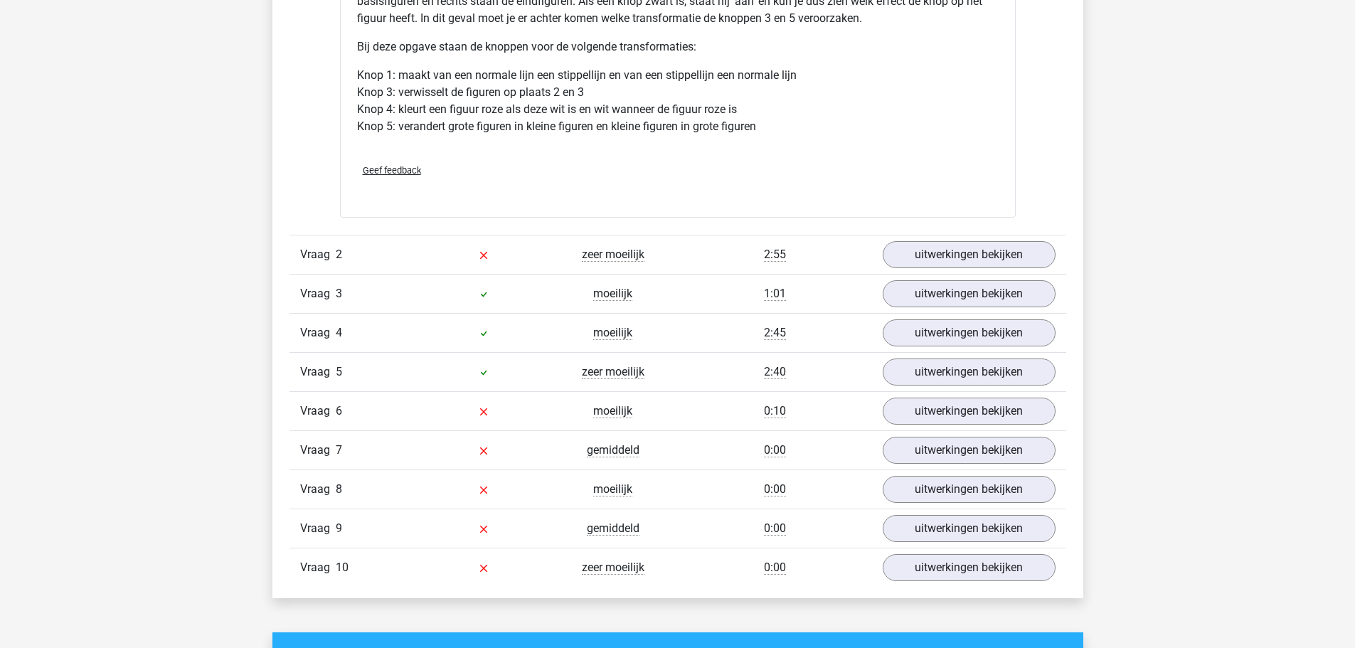
scroll to position [1992, 0]
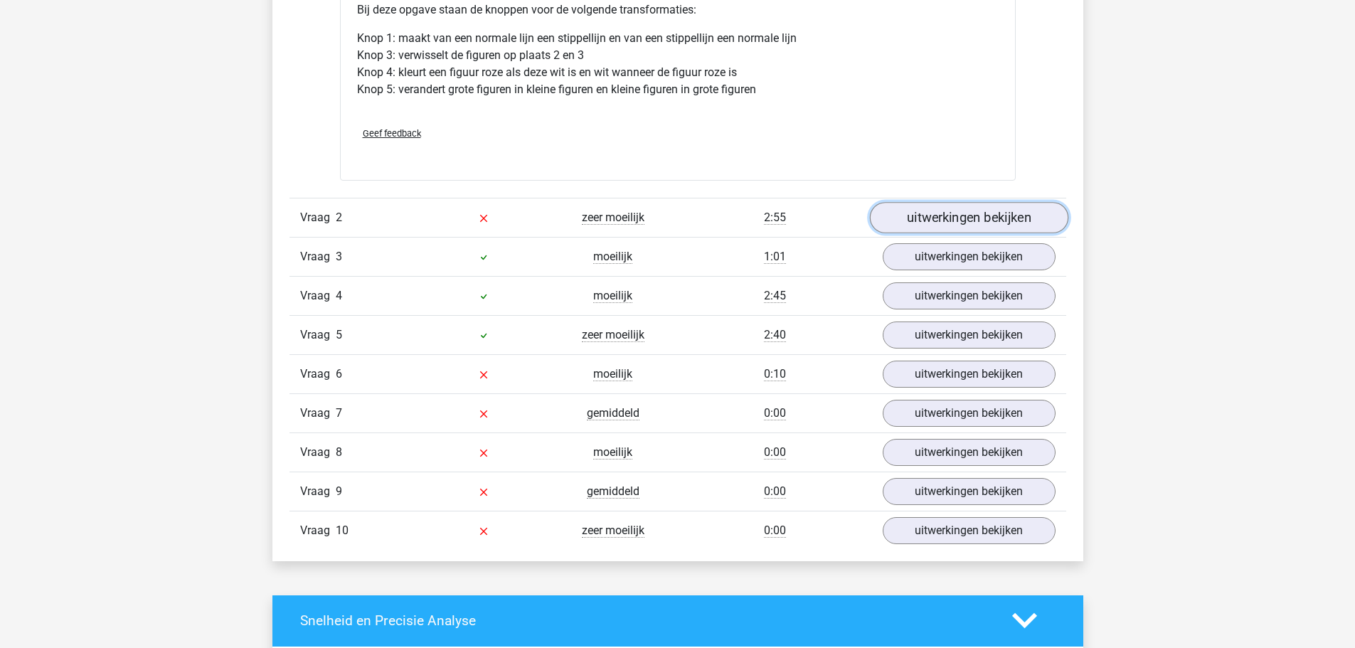
click at [943, 208] on link "uitwerkingen bekijken" at bounding box center [968, 217] width 198 height 31
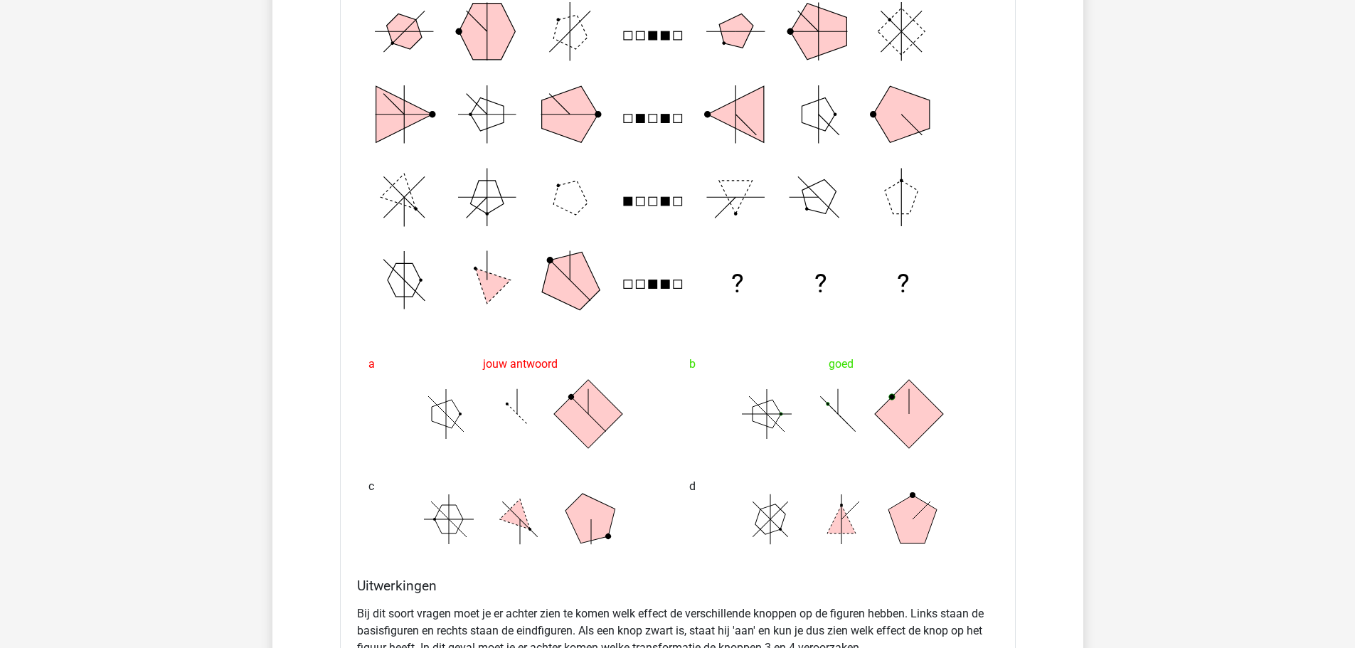
scroll to position [2063, 0]
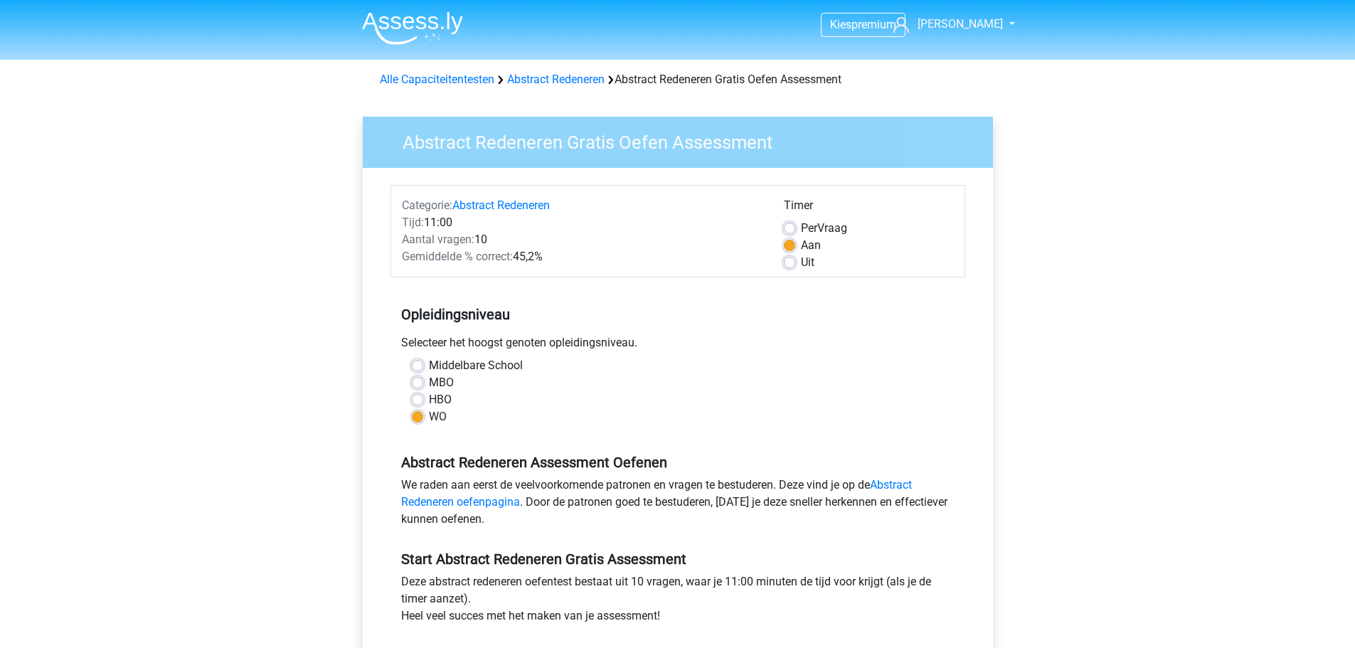
scroll to position [71, 0]
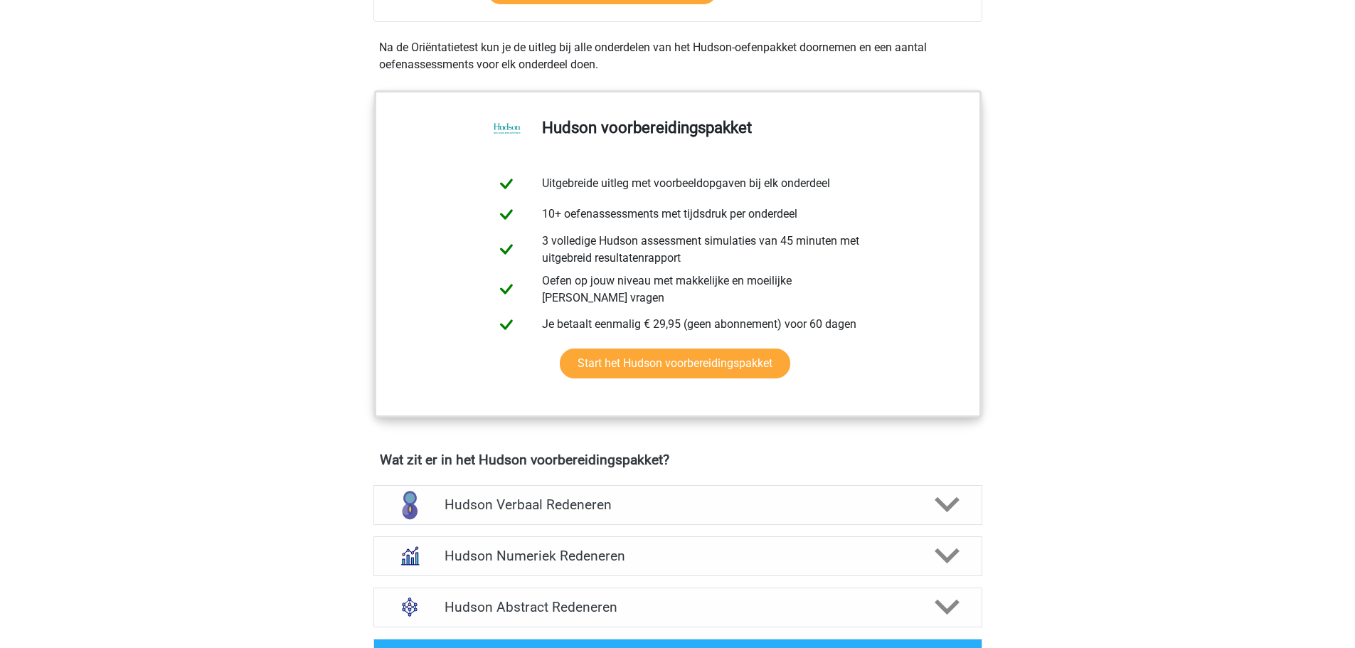
scroll to position [762, 0]
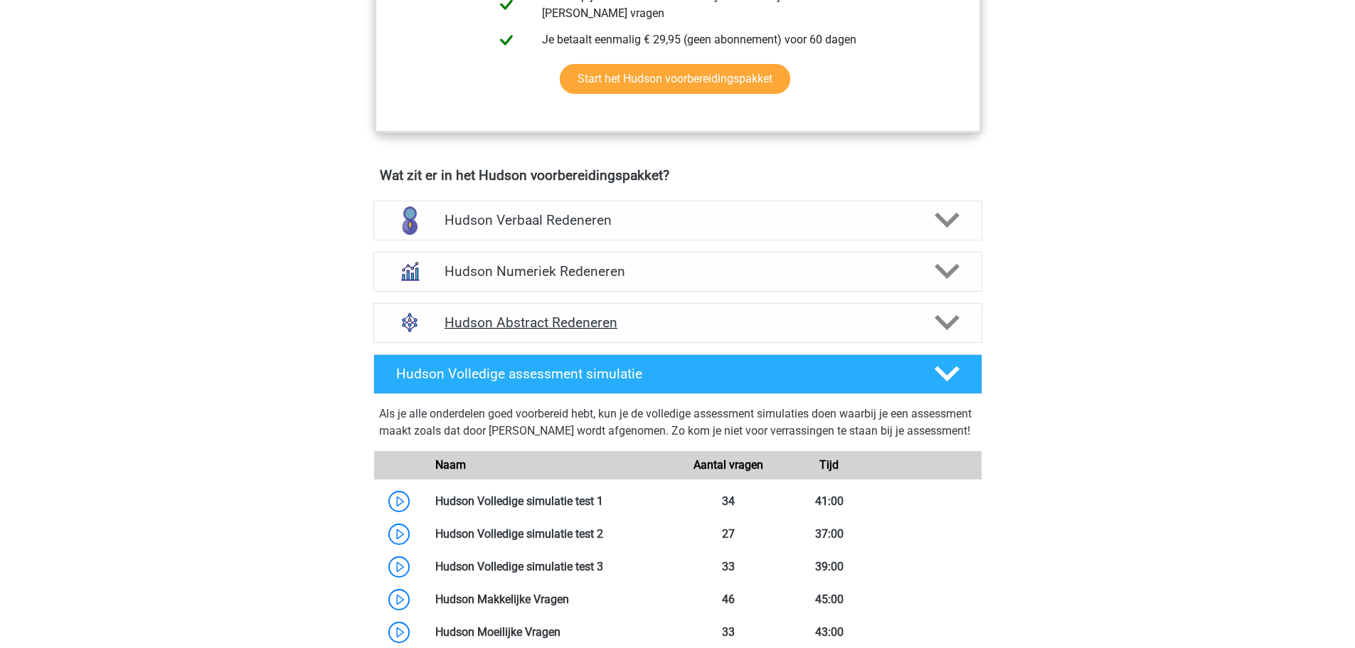
click at [940, 321] on polygon at bounding box center [947, 323] width 25 height 16
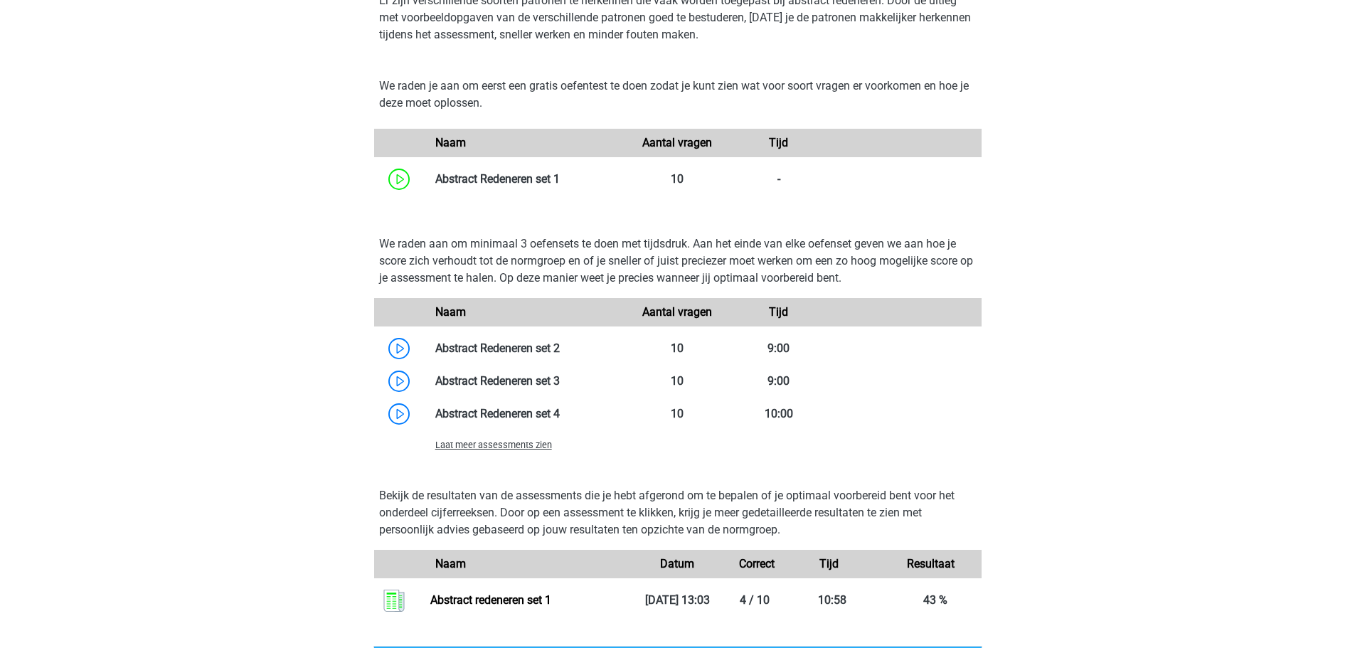
scroll to position [1189, 0]
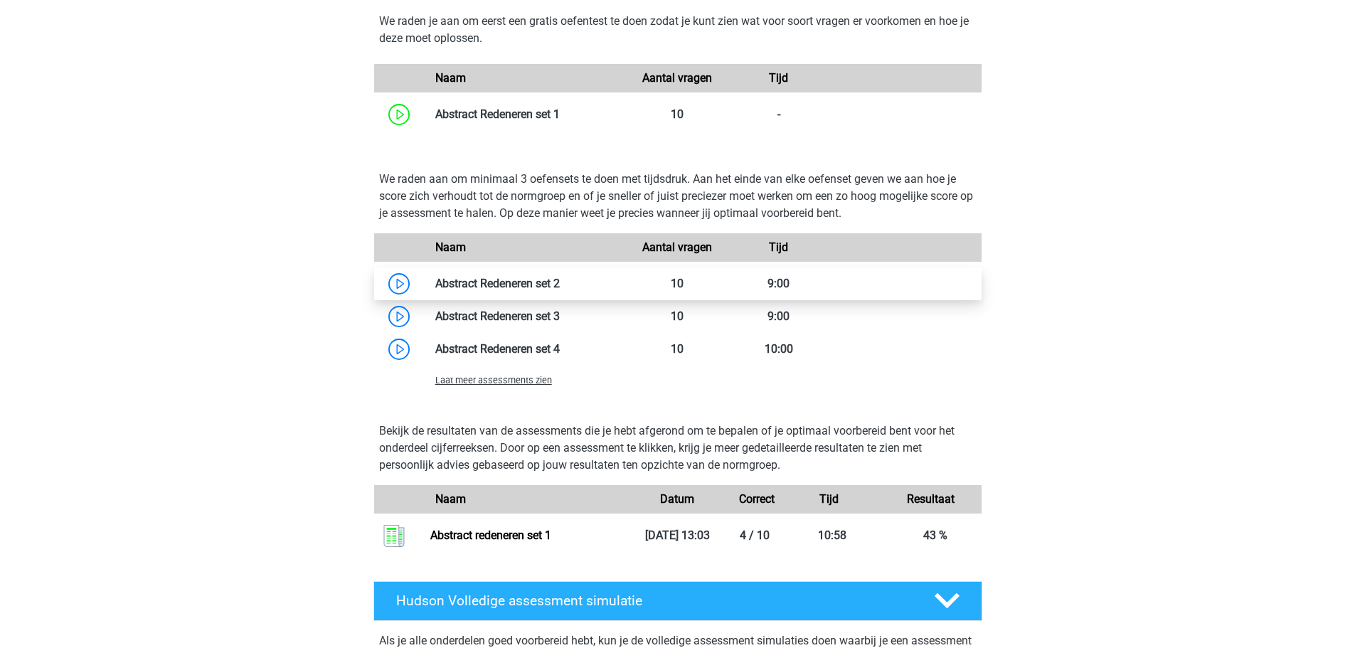
click at [560, 282] on link at bounding box center [560, 284] width 0 height 14
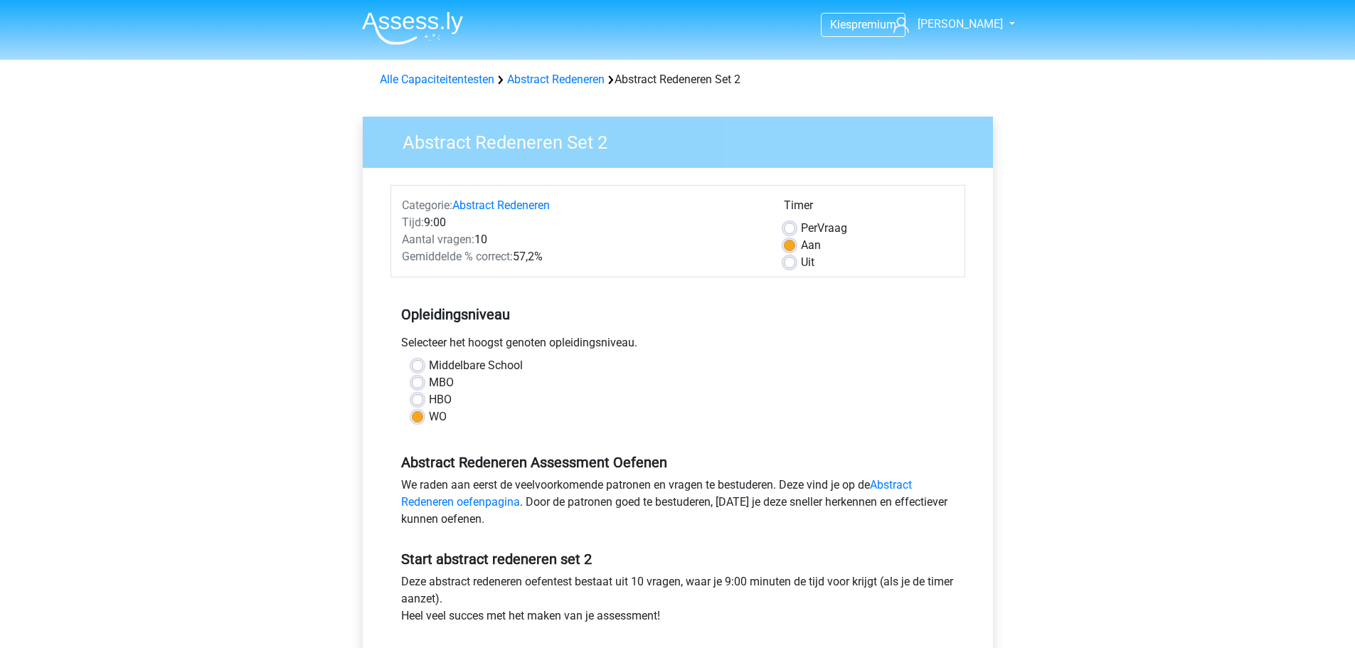
click at [429, 398] on label "HBO" at bounding box center [440, 399] width 23 height 17
click at [419, 398] on input "HBO" at bounding box center [417, 398] width 11 height 14
radio input "true"
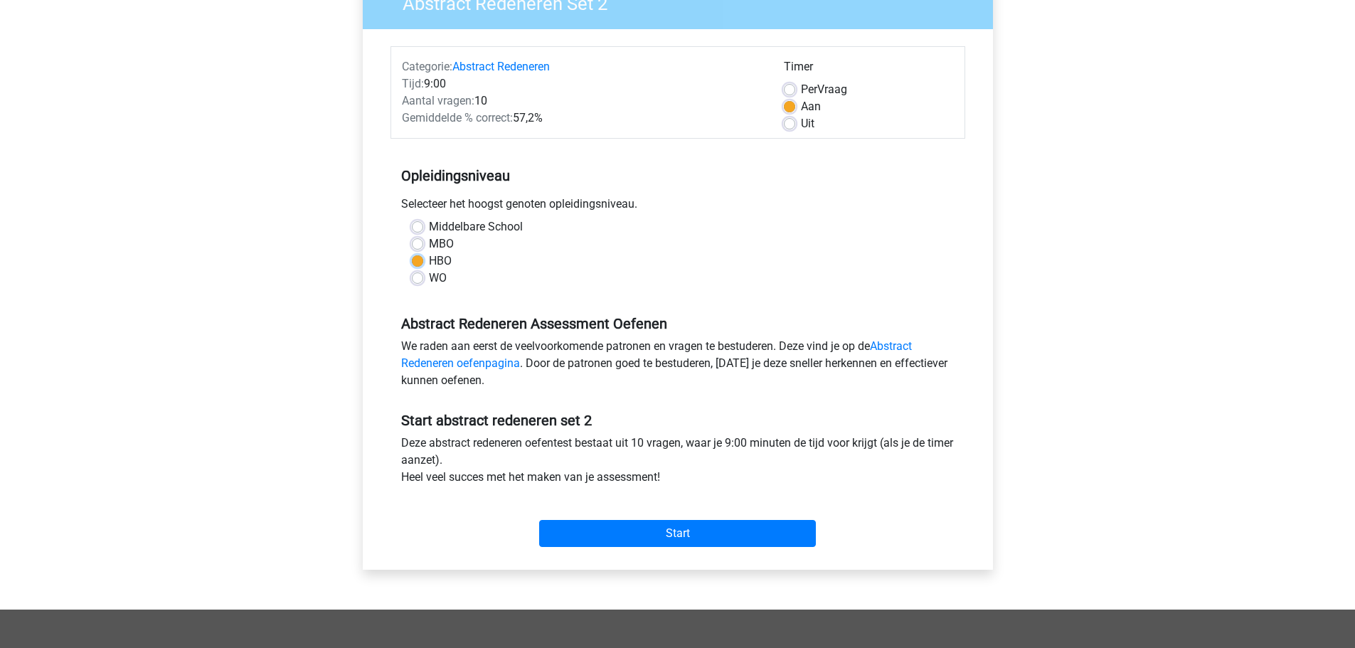
scroll to position [142, 0]
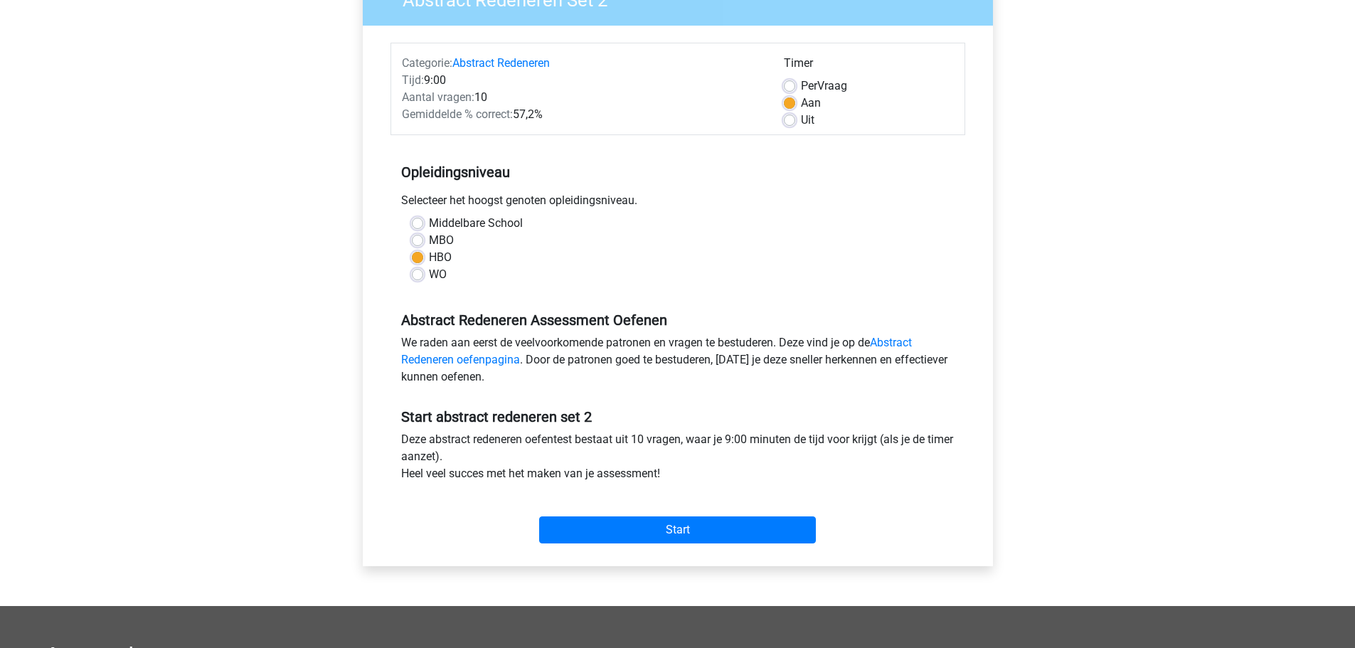
click at [435, 270] on label "WO" at bounding box center [438, 274] width 18 height 17
click at [423, 270] on input "WO" at bounding box center [417, 273] width 11 height 14
radio input "true"
click at [714, 529] on input "Start" at bounding box center [677, 529] width 277 height 27
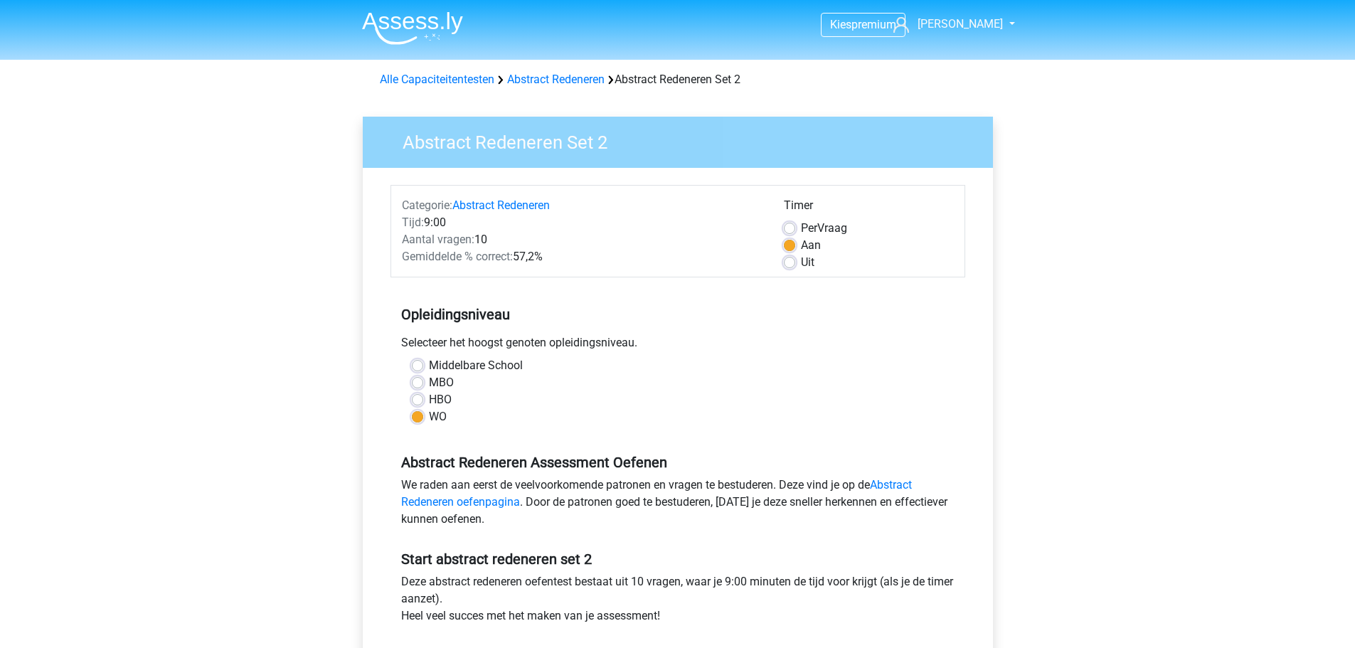
scroll to position [142, 0]
